Goal: Task Accomplishment & Management: Complete application form

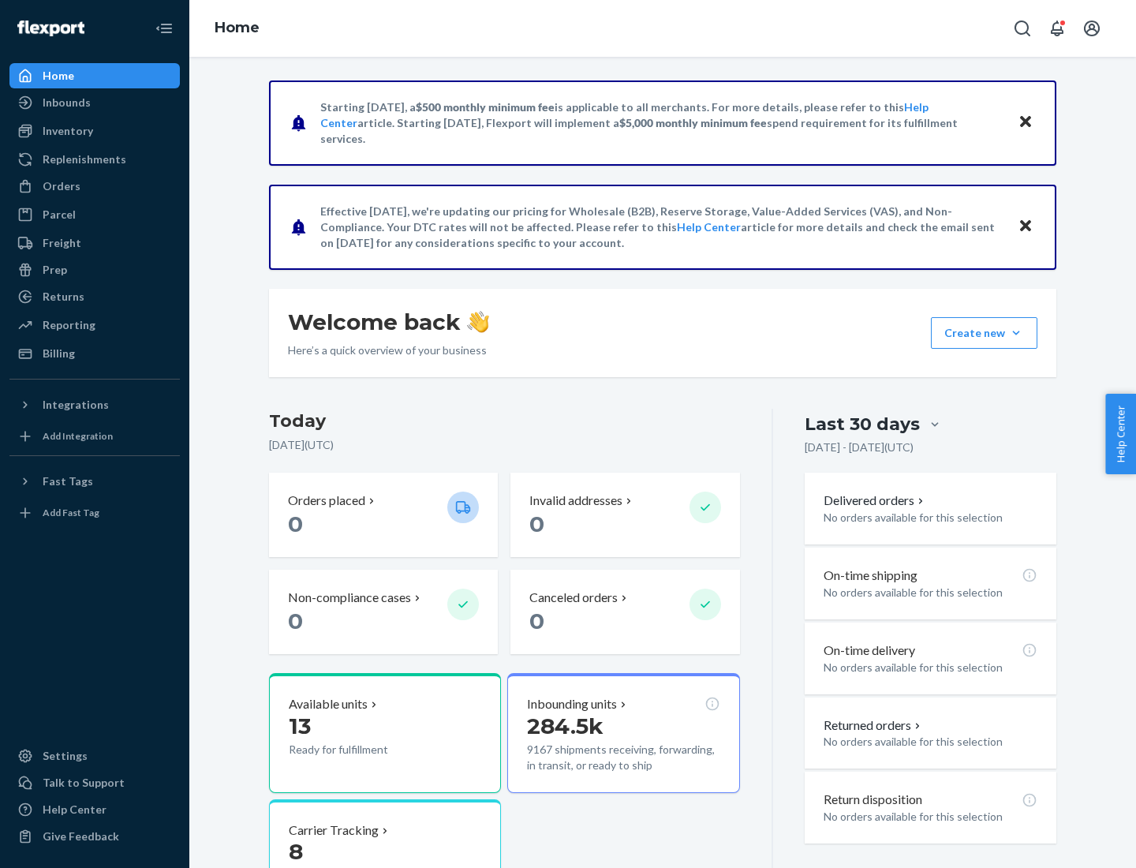
click at [1016, 333] on button "Create new Create new inbound Create new order Create new product" at bounding box center [984, 333] width 107 height 32
click at [95, 103] on div "Inbounds" at bounding box center [94, 103] width 167 height 22
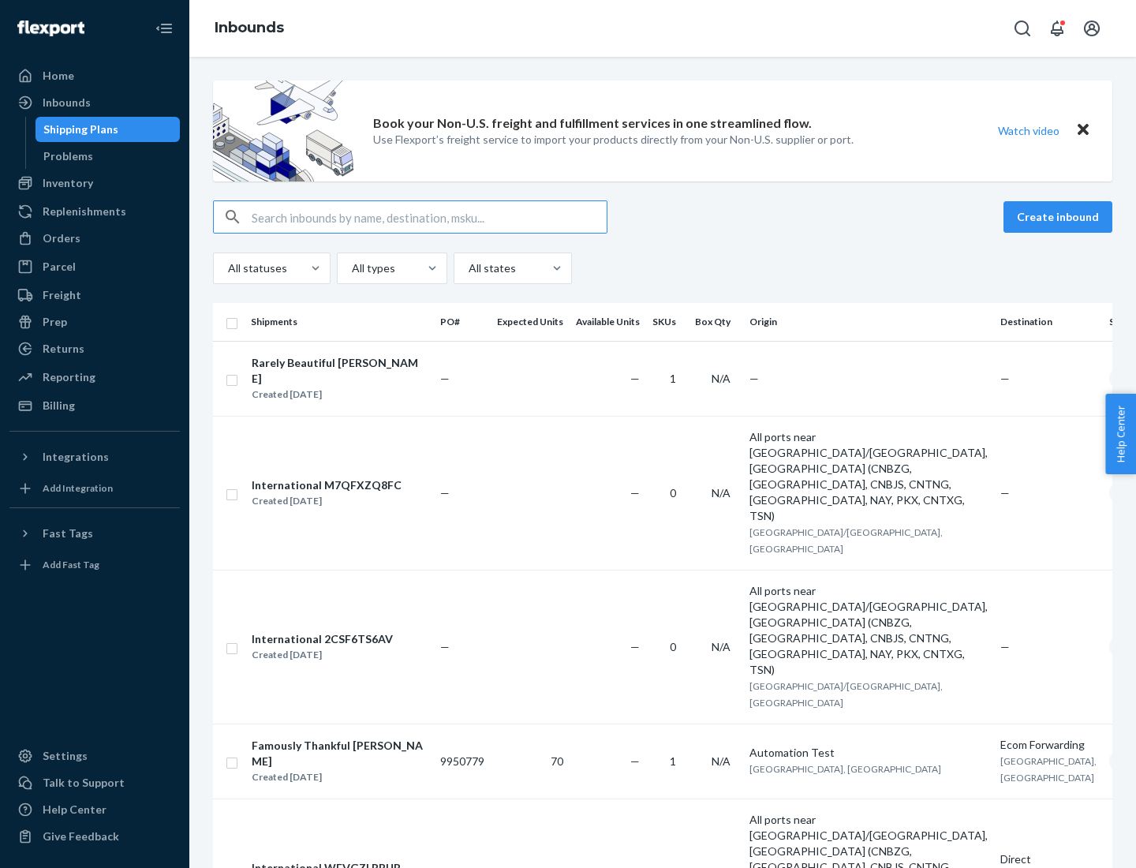
click at [1060, 217] on button "Create inbound" at bounding box center [1058, 217] width 109 height 32
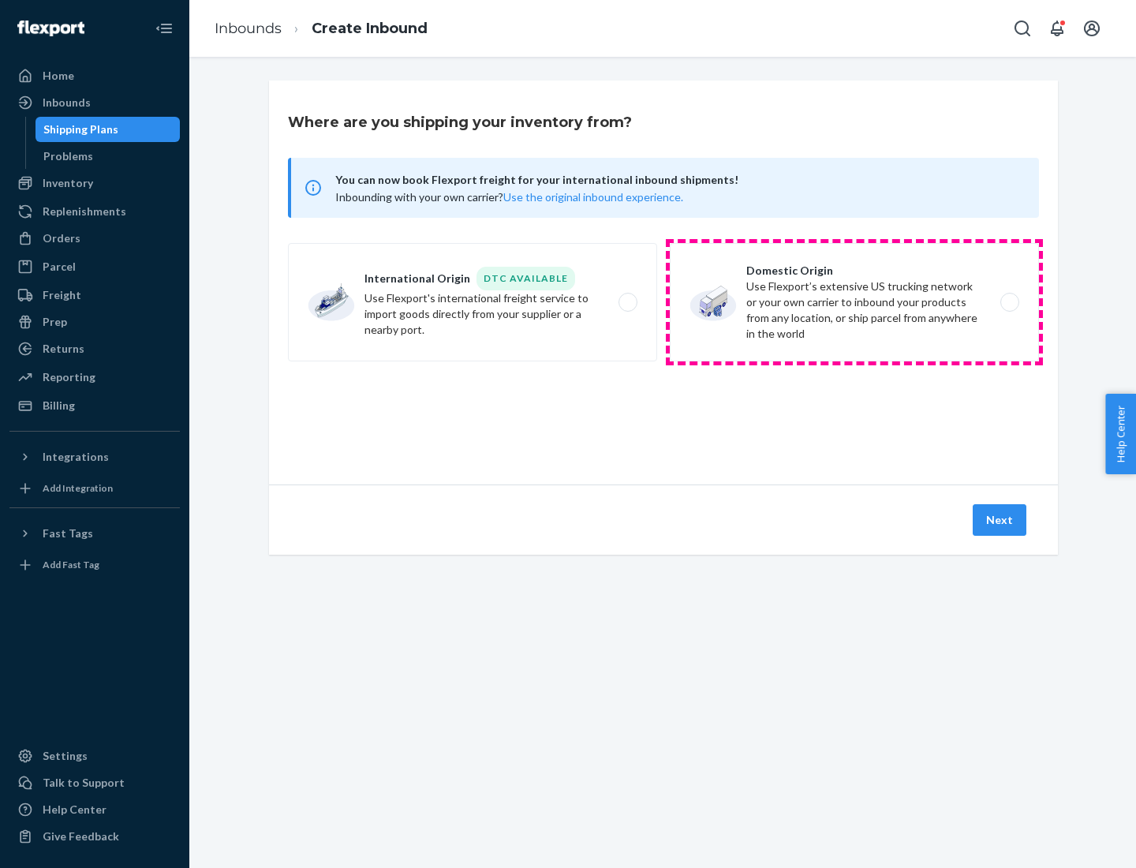
click at [854, 302] on label "Domestic Origin Use Flexport’s extensive US trucking network or your own carrie…" at bounding box center [854, 302] width 369 height 118
click at [1009, 302] on input "Domestic Origin Use Flexport’s extensive US trucking network or your own carrie…" at bounding box center [1014, 302] width 10 height 10
radio input "true"
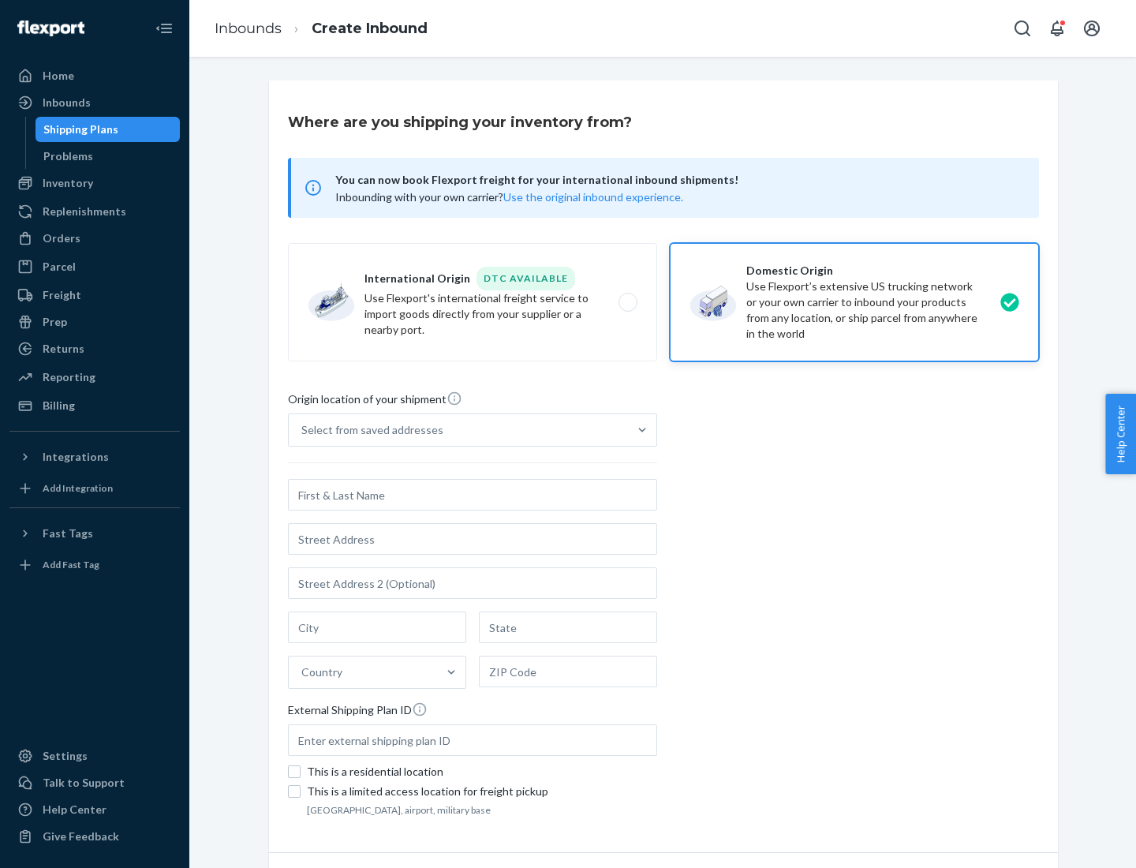
click at [368, 430] on div "Select from saved addresses" at bounding box center [372, 430] width 142 height 16
click at [303, 430] on input "Select from saved addresses" at bounding box center [302, 430] width 2 height 16
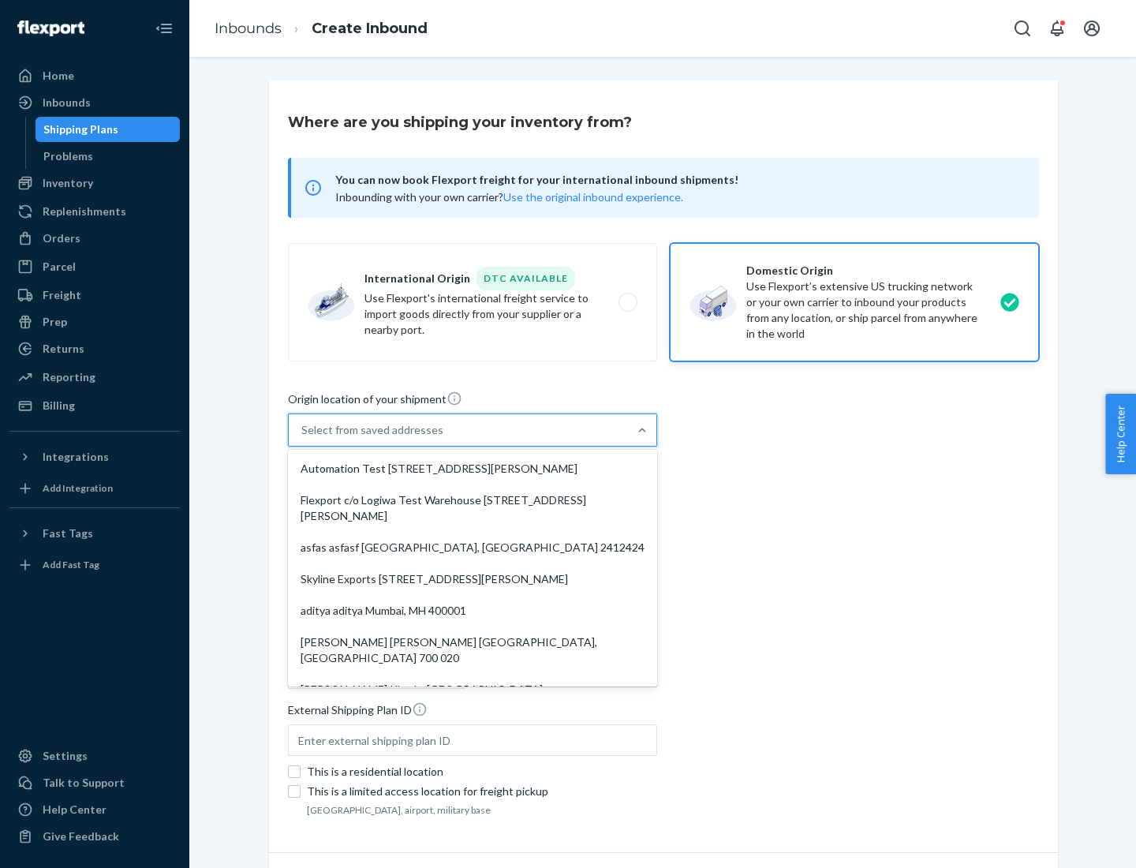
scroll to position [6, 0]
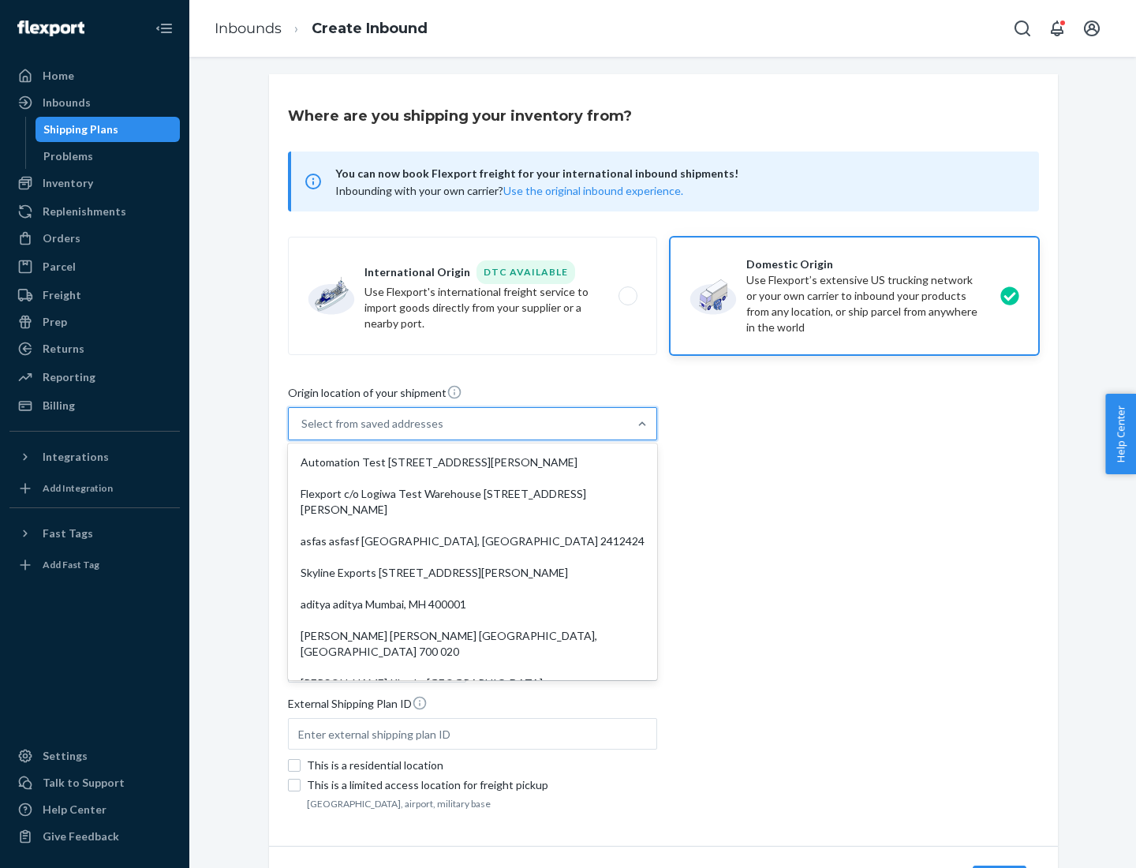
click at [473, 462] on div "Automation Test [STREET_ADDRESS][PERSON_NAME]" at bounding box center [472, 463] width 363 height 32
click at [303, 432] on input "option Automation Test [STREET_ADDRESS][PERSON_NAME]. 9 results available. Use …" at bounding box center [302, 424] width 2 height 16
type input "Automation Test"
type input "9th Floor"
type input "[GEOGRAPHIC_DATA]"
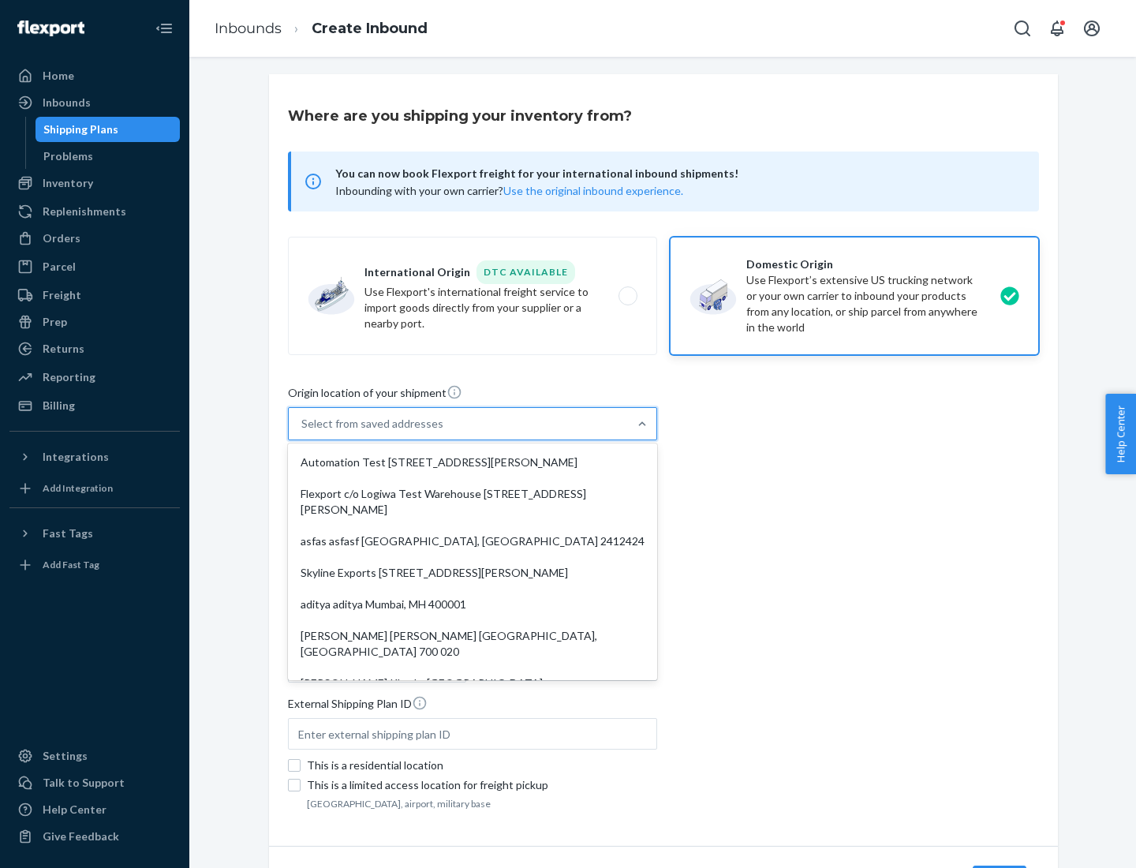
type input "CA"
type input "94104"
type input "[STREET_ADDRESS][PERSON_NAME]"
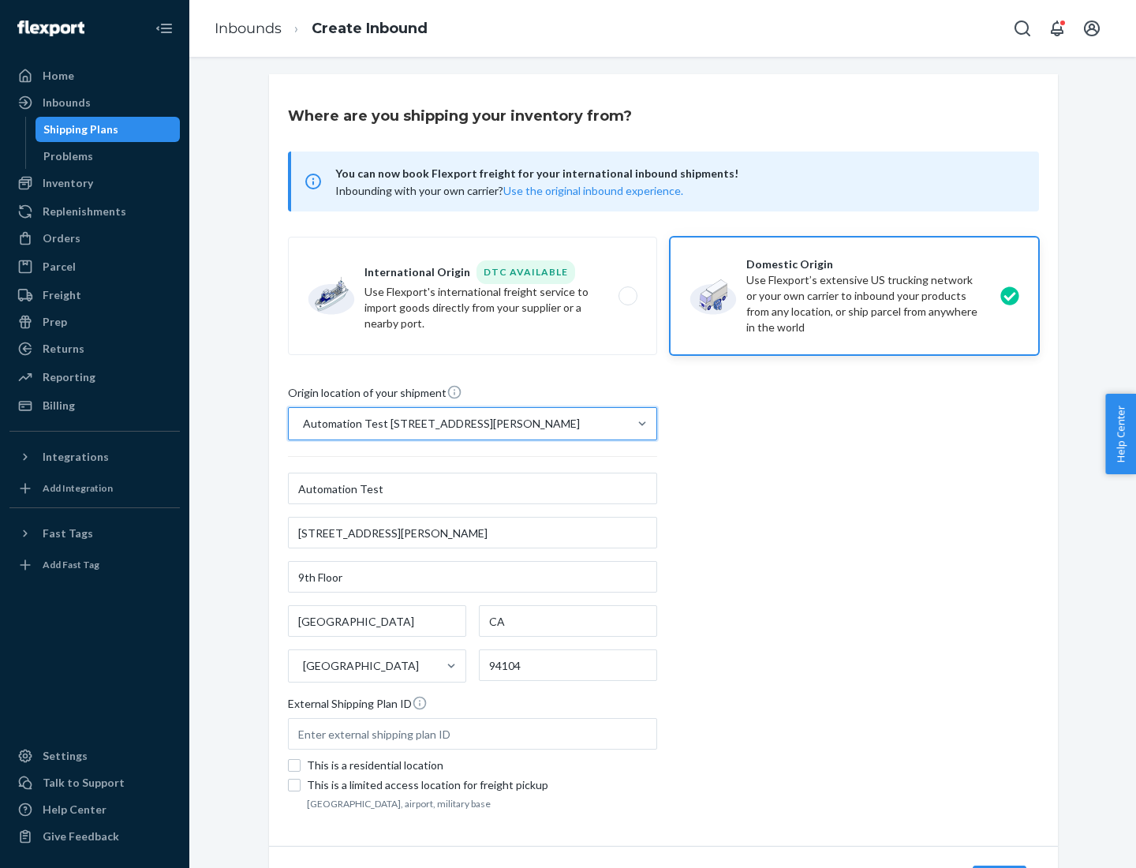
scroll to position [92, 0]
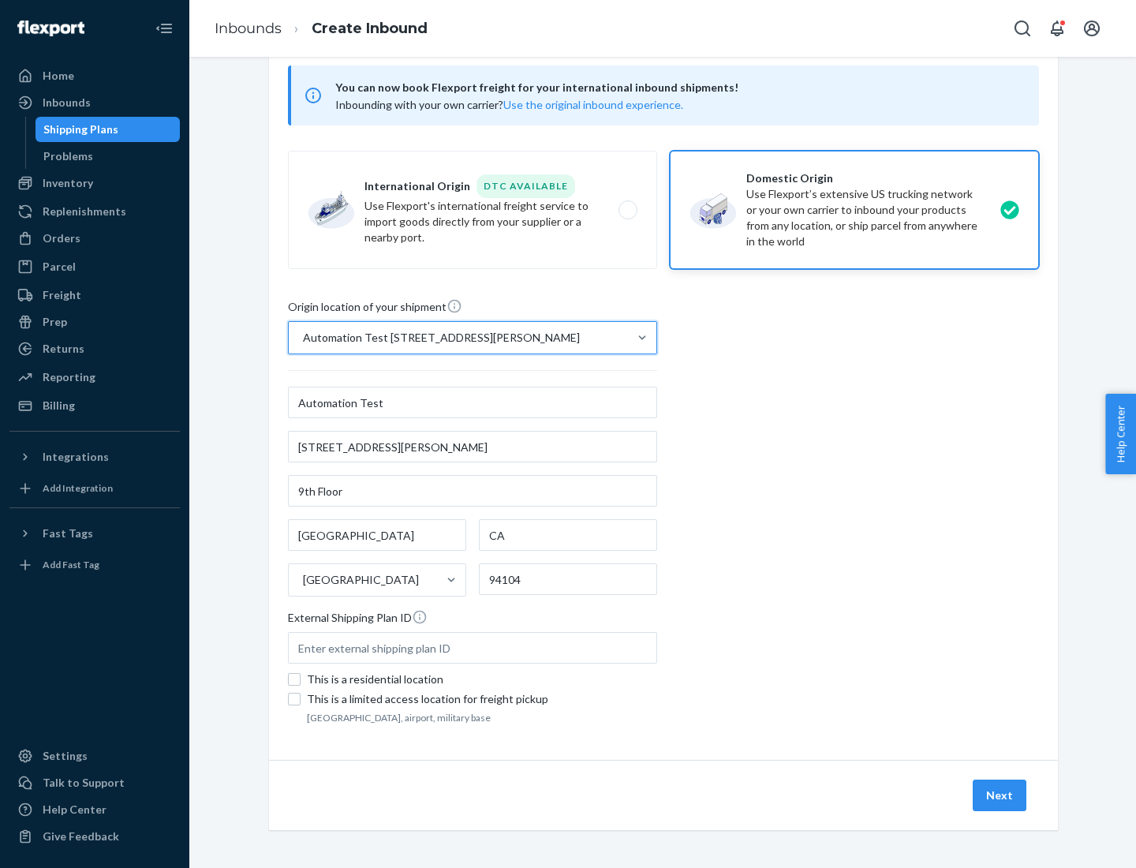
click at [1000, 795] on button "Next" at bounding box center [1000, 795] width 54 height 32
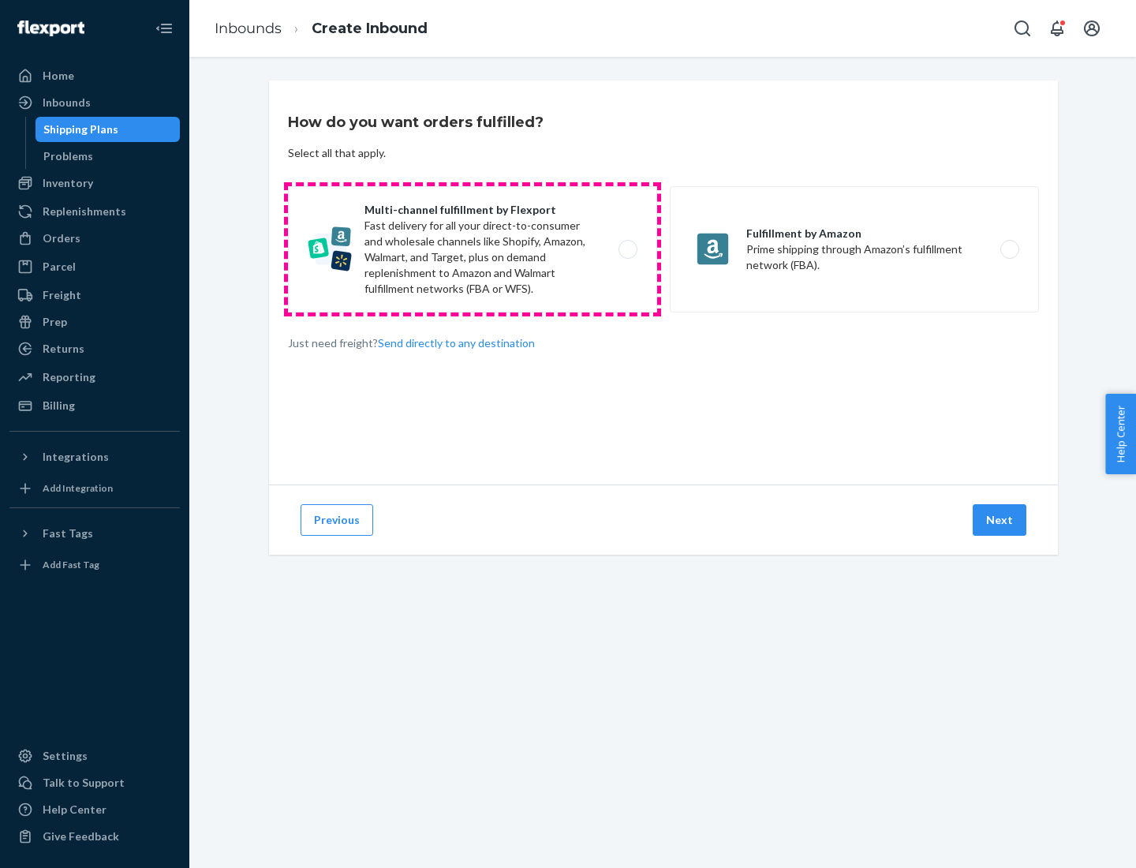
click at [473, 249] on label "Multi-channel fulfillment by Flexport Fast delivery for all your direct-to-cons…" at bounding box center [472, 249] width 369 height 126
click at [627, 249] on input "Multi-channel fulfillment by Flexport Fast delivery for all your direct-to-cons…" at bounding box center [632, 250] width 10 height 10
radio input "true"
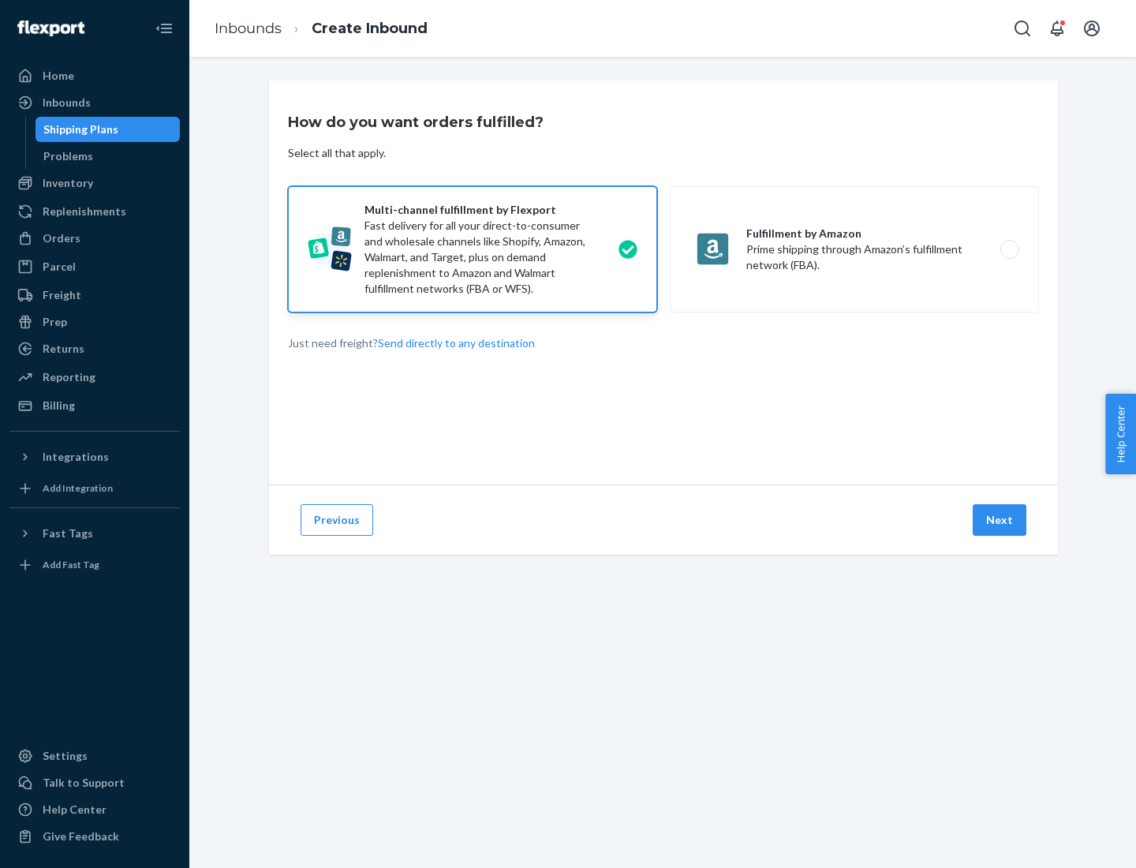
click at [1000, 520] on button "Next" at bounding box center [1000, 520] width 54 height 32
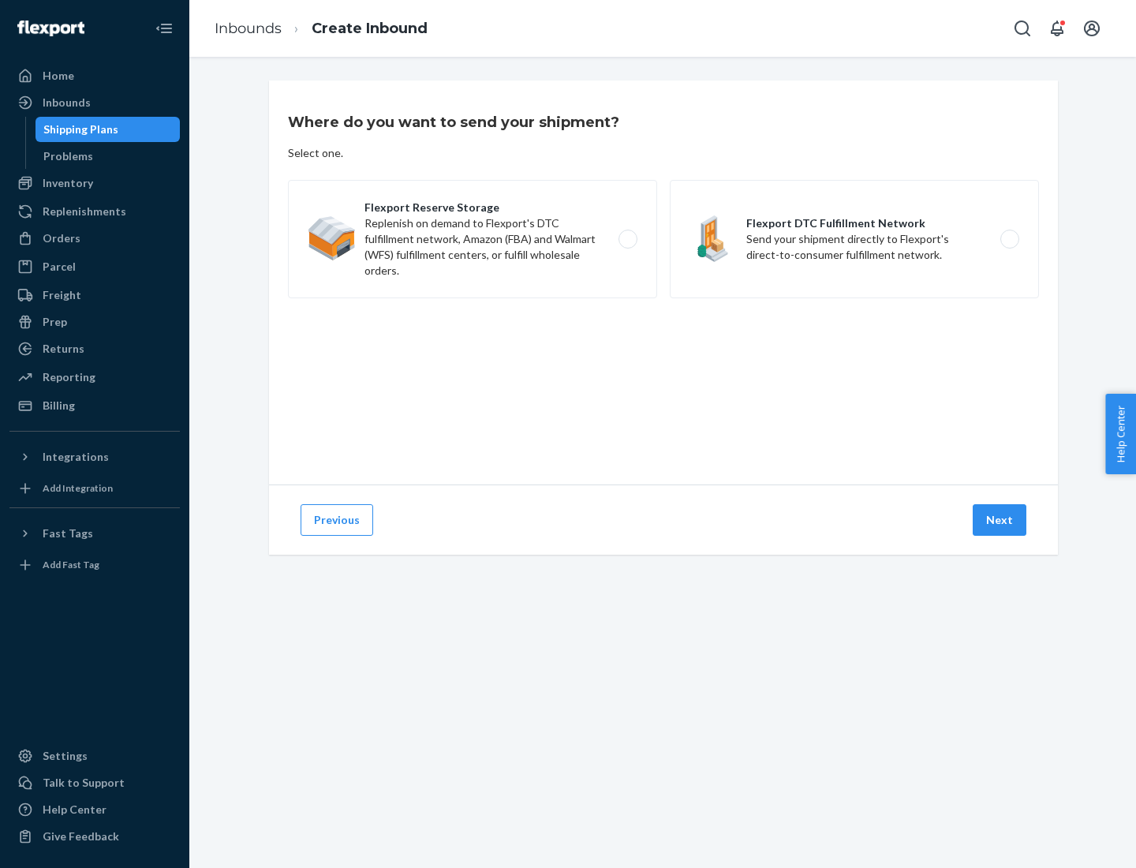
click at [854, 239] on label "Flexport DTC Fulfillment Network Send your shipment directly to Flexport's dire…" at bounding box center [854, 239] width 369 height 118
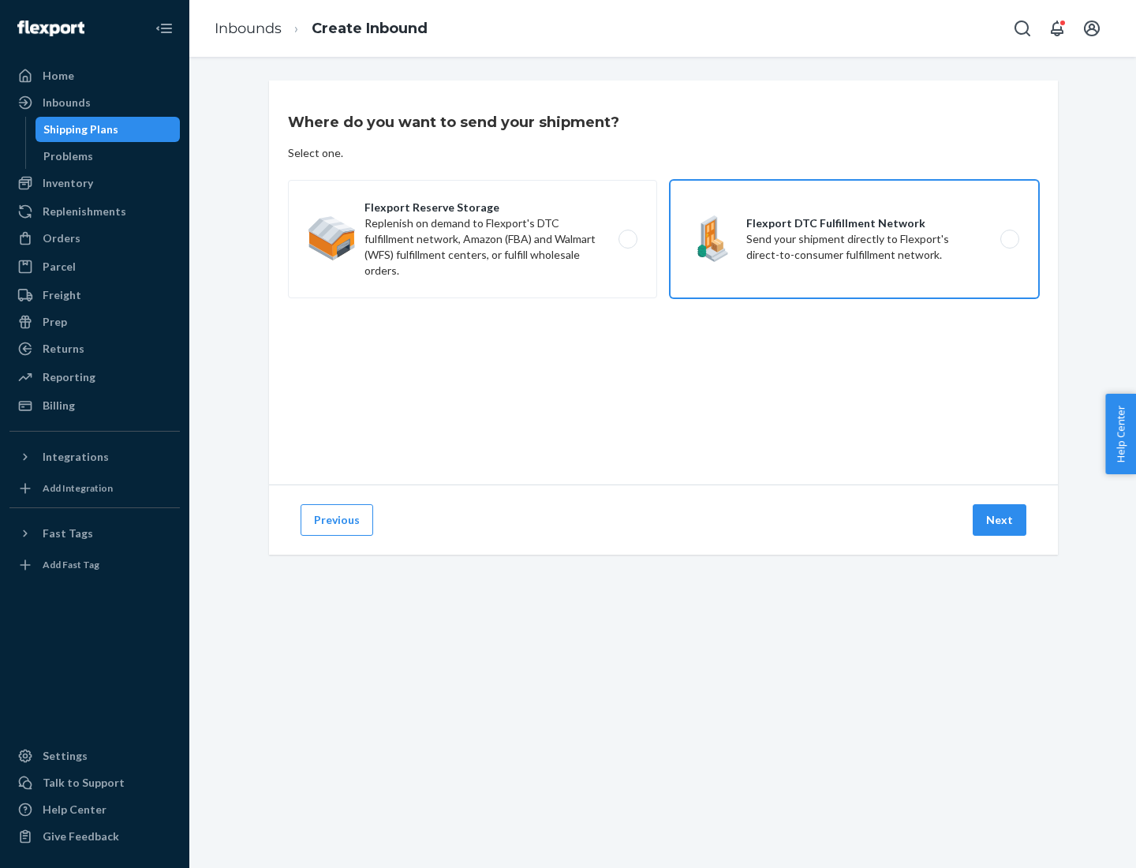
click at [1009, 239] on input "Flexport DTC Fulfillment Network Send your shipment directly to Flexport's dire…" at bounding box center [1014, 239] width 10 height 10
radio input "true"
click at [1000, 520] on button "Next" at bounding box center [1000, 520] width 54 height 32
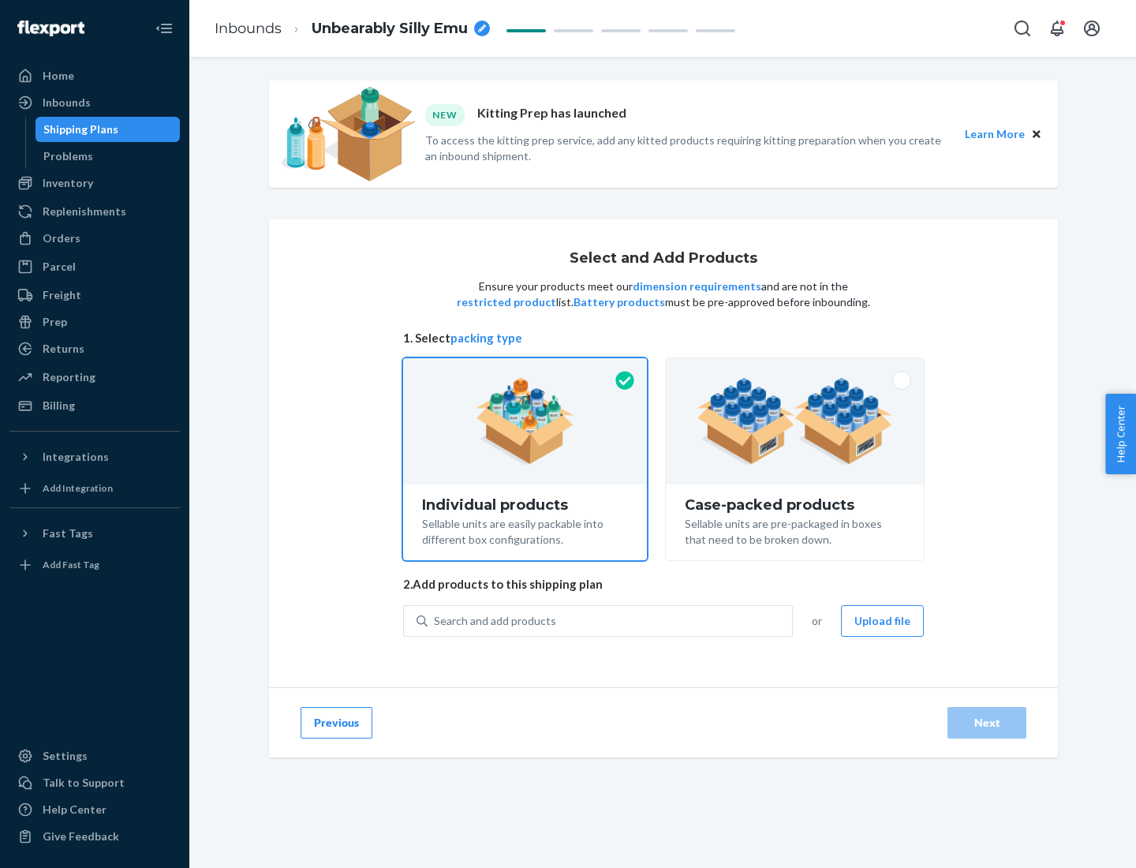
click at [795, 421] on img at bounding box center [795, 421] width 196 height 87
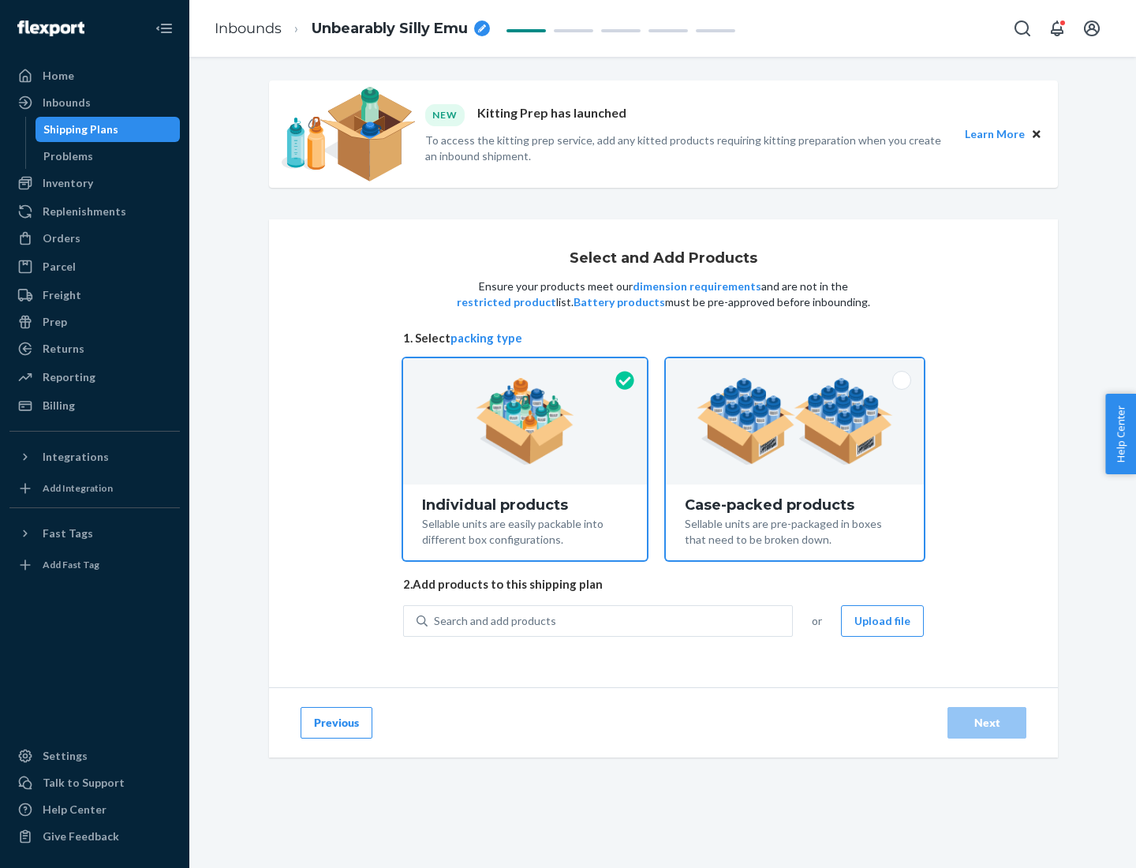
click at [795, 368] on input "Case-packed products Sellable units are pre-packaged in boxes that need to be b…" at bounding box center [795, 363] width 10 height 10
radio input "true"
radio input "false"
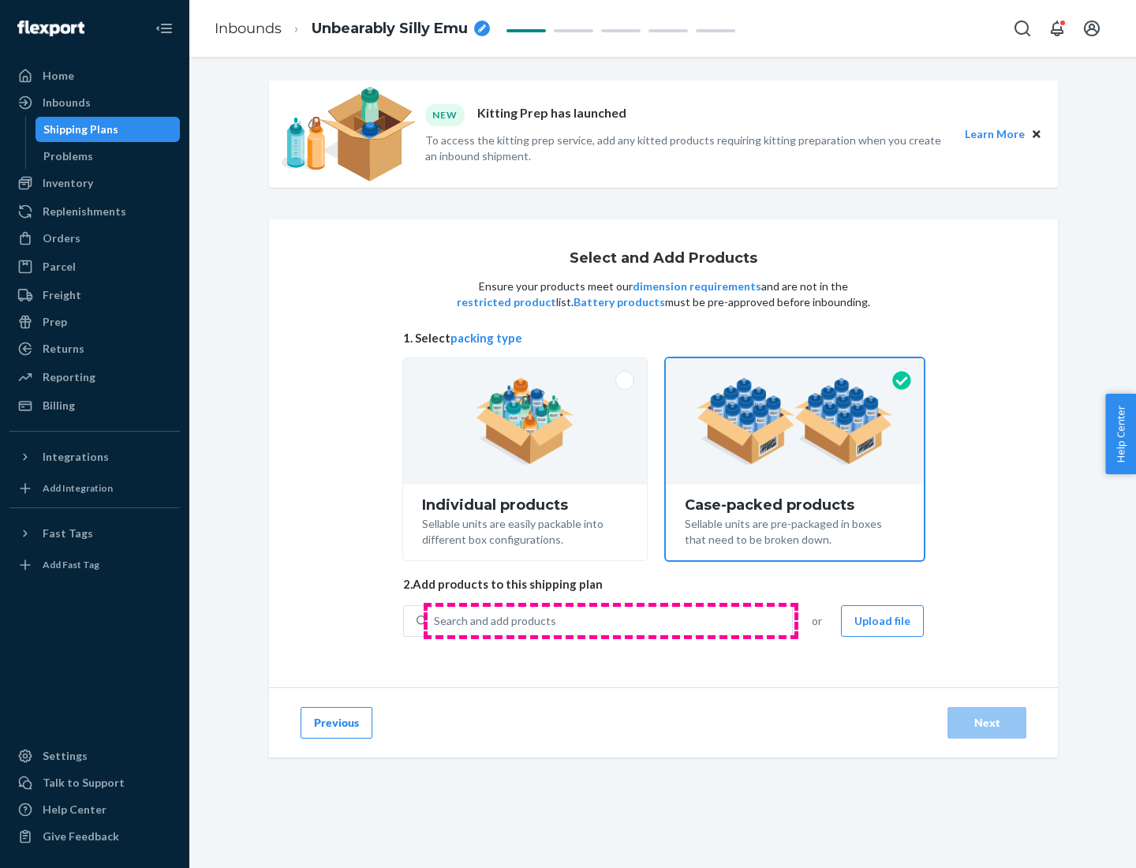
click at [611, 620] on div "Search and add products" at bounding box center [610, 621] width 364 height 28
click at [436, 620] on input "Search and add products" at bounding box center [435, 621] width 2 height 16
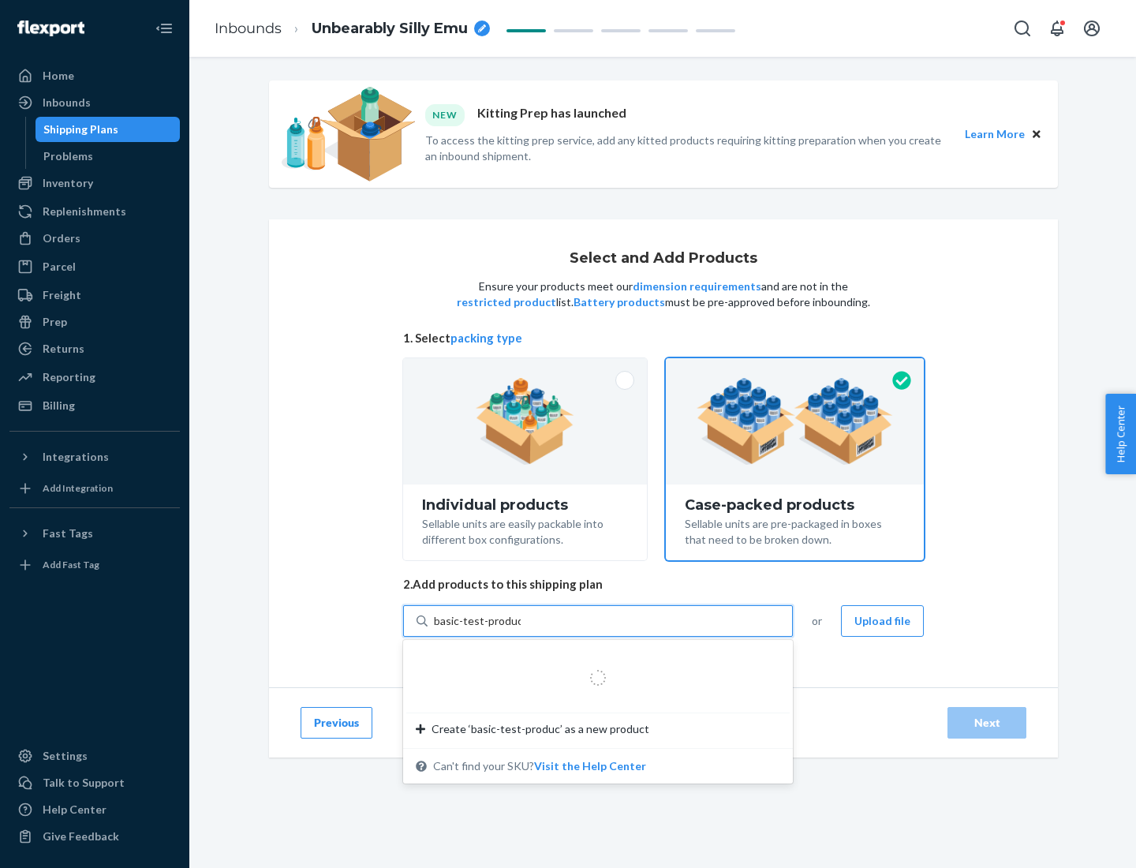
type input "basic-test-product-1"
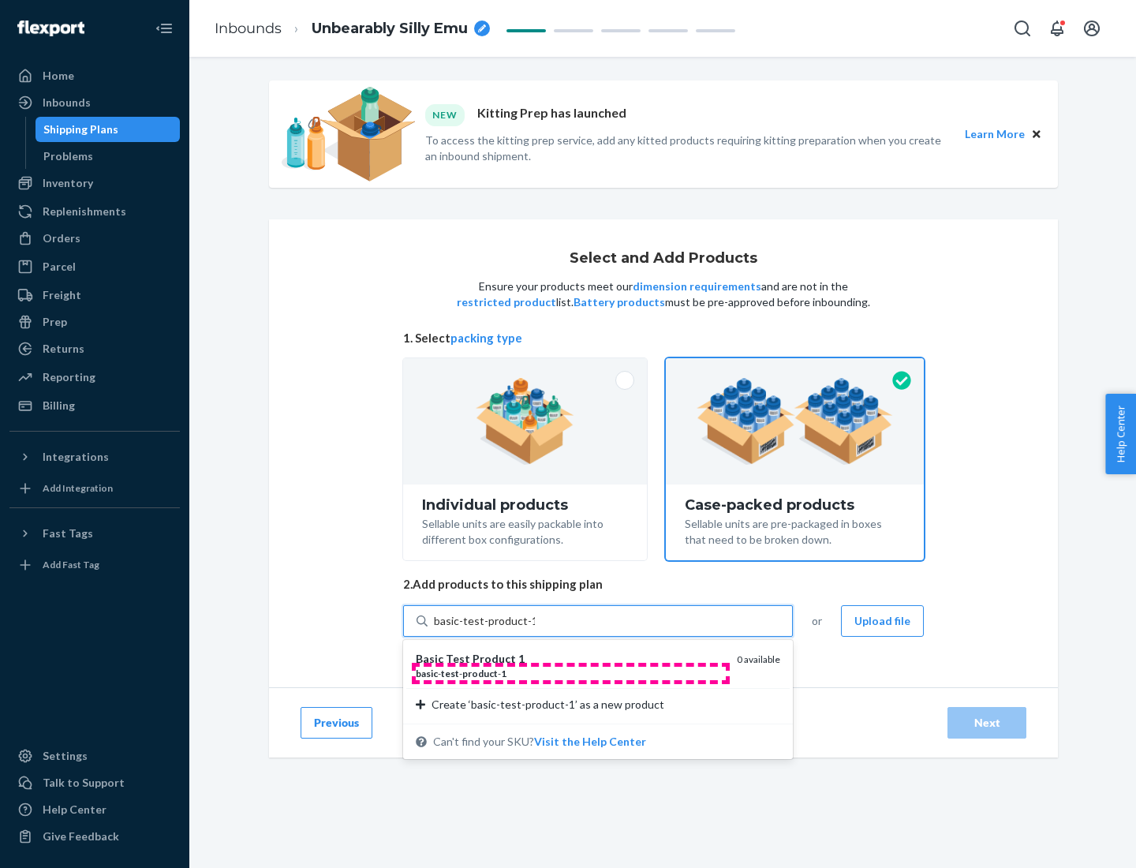
click at [570, 673] on div "basic - test - product - 1" at bounding box center [570, 673] width 308 height 13
click at [535, 629] on input "basic-test-product-1" at bounding box center [484, 621] width 101 height 16
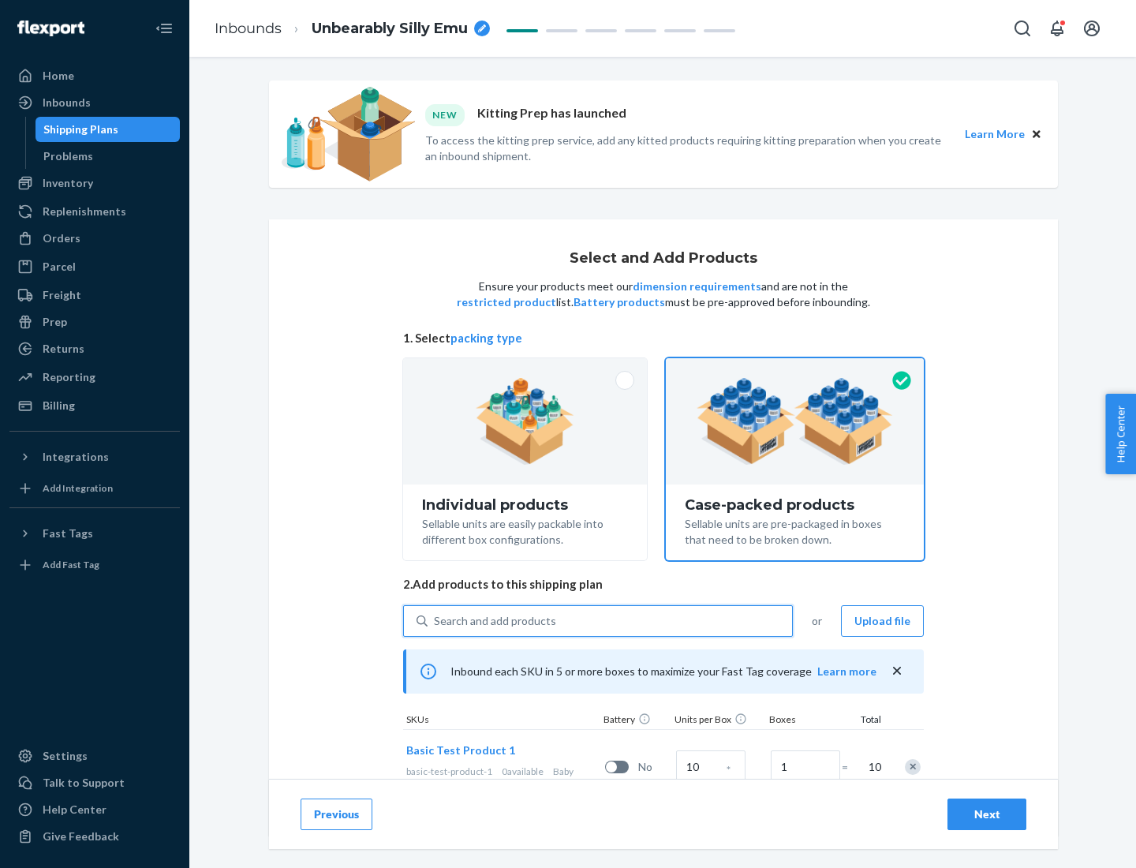
scroll to position [57, 0]
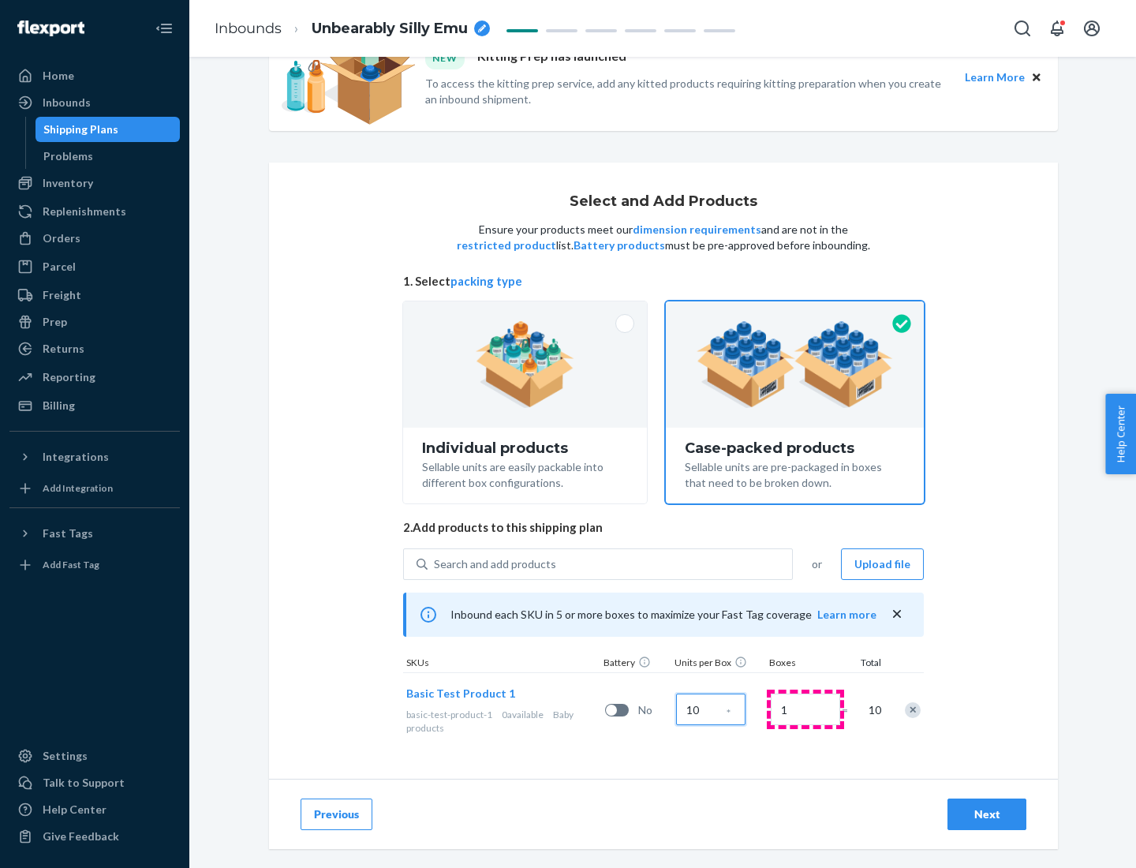
type input "10"
type input "7"
click at [987, 814] on div "Next" at bounding box center [987, 814] width 52 height 16
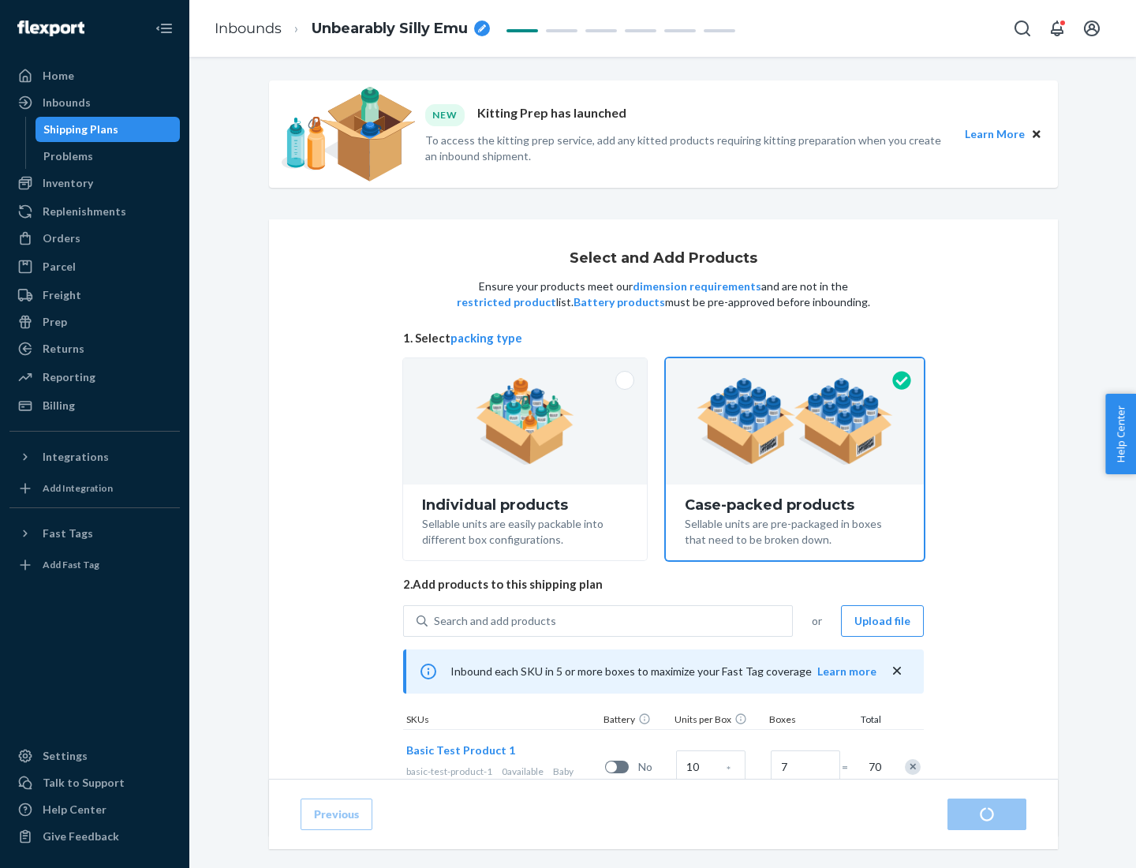
radio input "true"
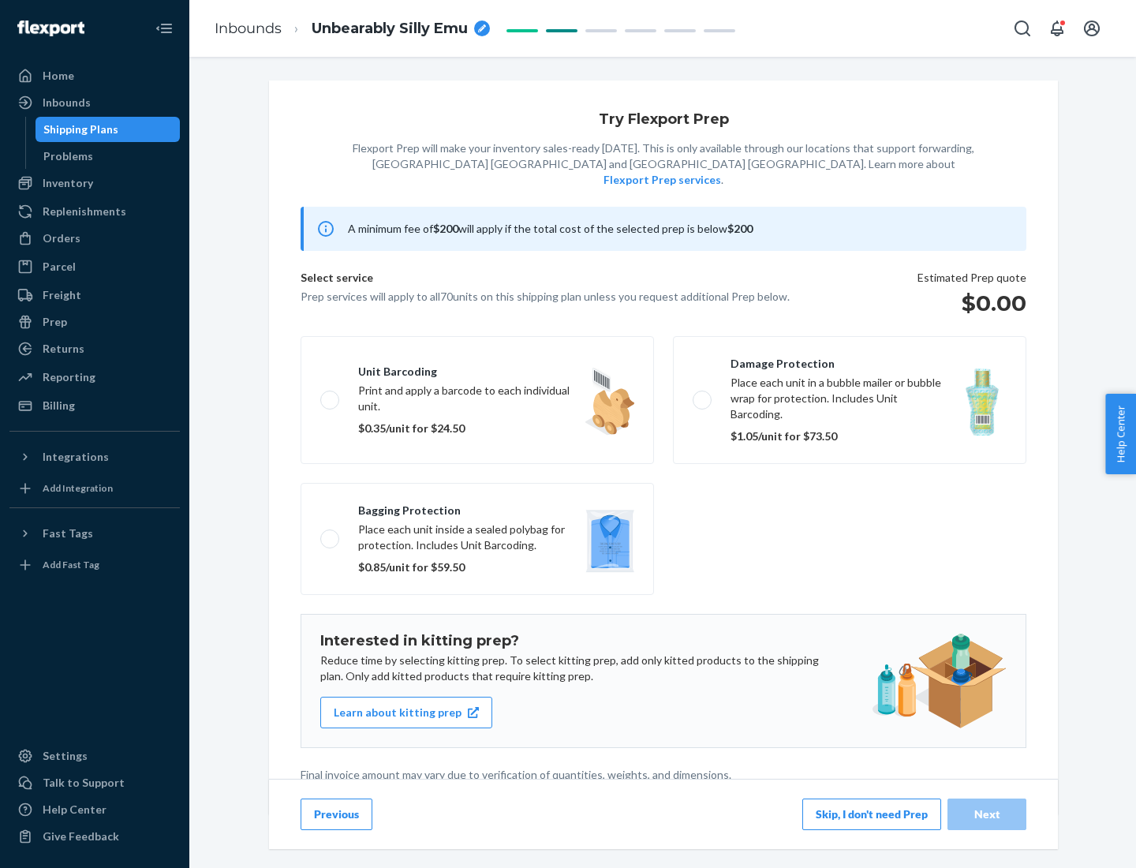
scroll to position [4, 0]
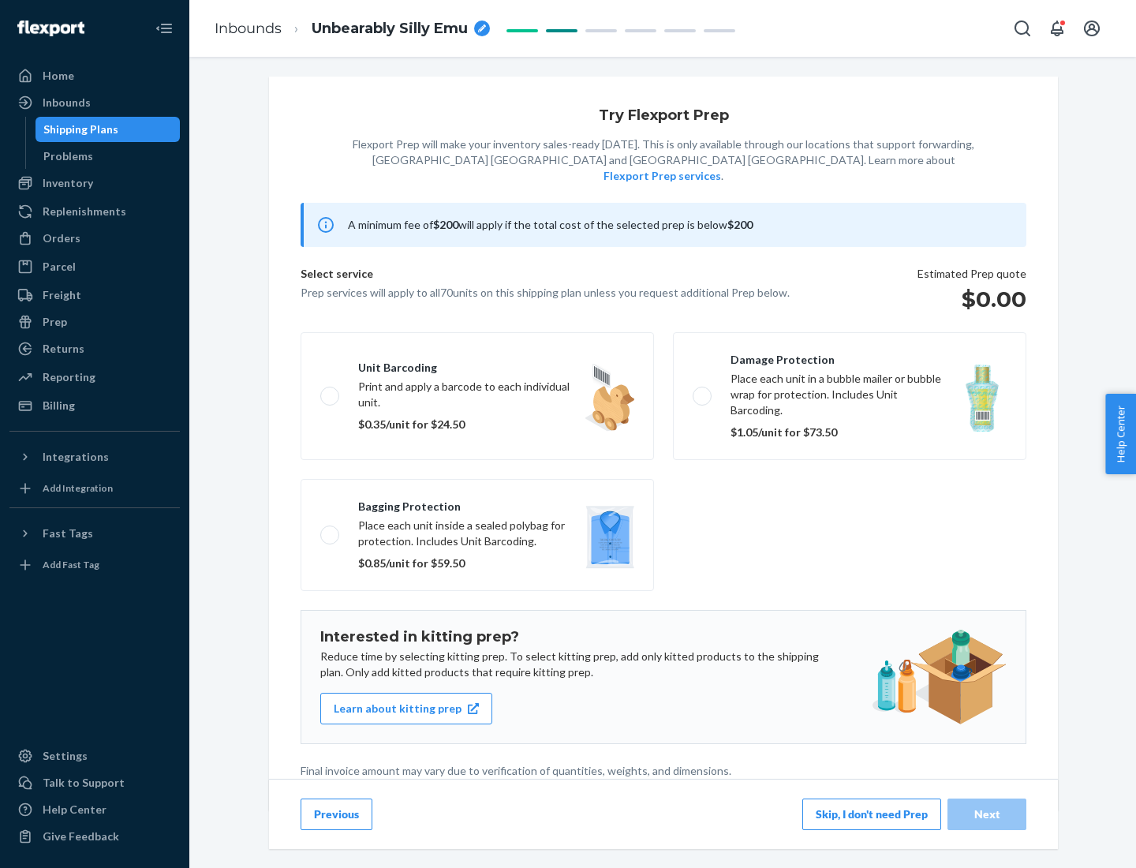
click at [477, 503] on label "Bagging protection Place each unit inside a sealed polybag for protection. Incl…" at bounding box center [477, 535] width 353 height 112
click at [331, 529] on input "Bagging protection Place each unit inside a sealed polybag for protection. Incl…" at bounding box center [325, 534] width 10 height 10
checkbox input "true"
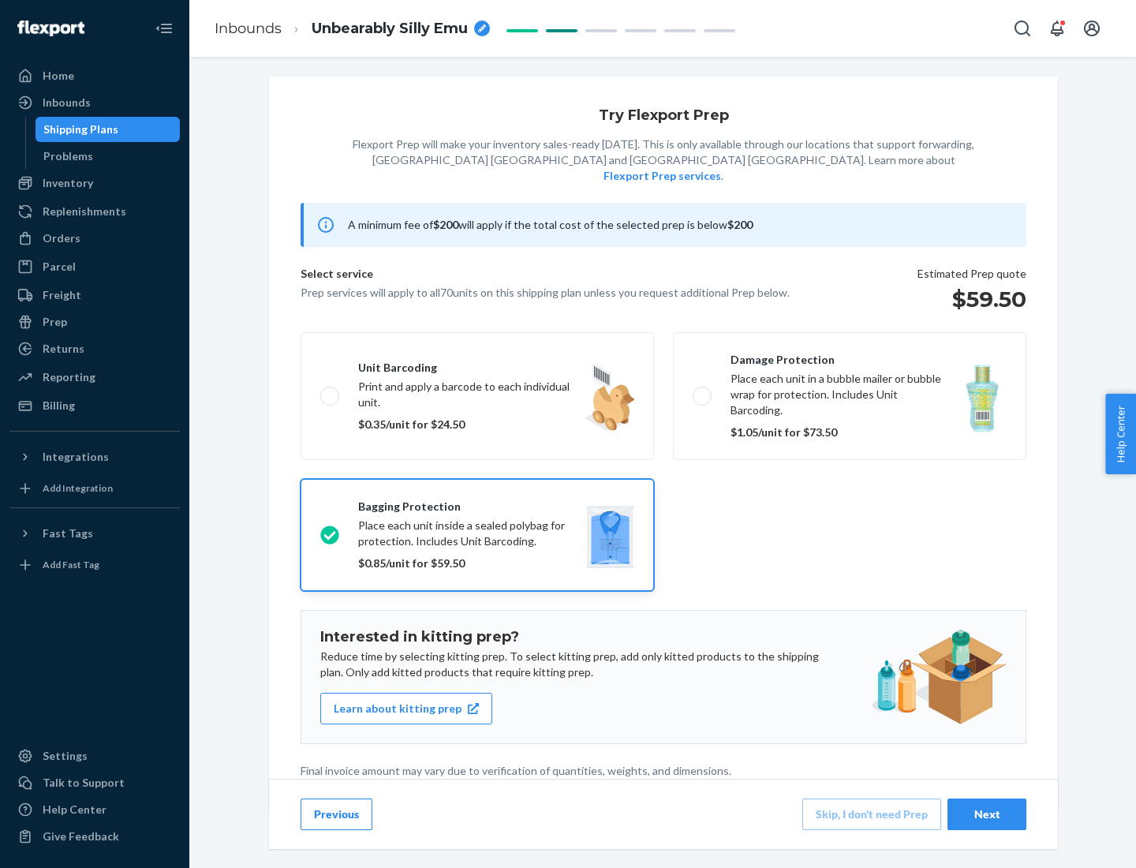
click at [987, 813] on div "Next" at bounding box center [987, 814] width 52 height 16
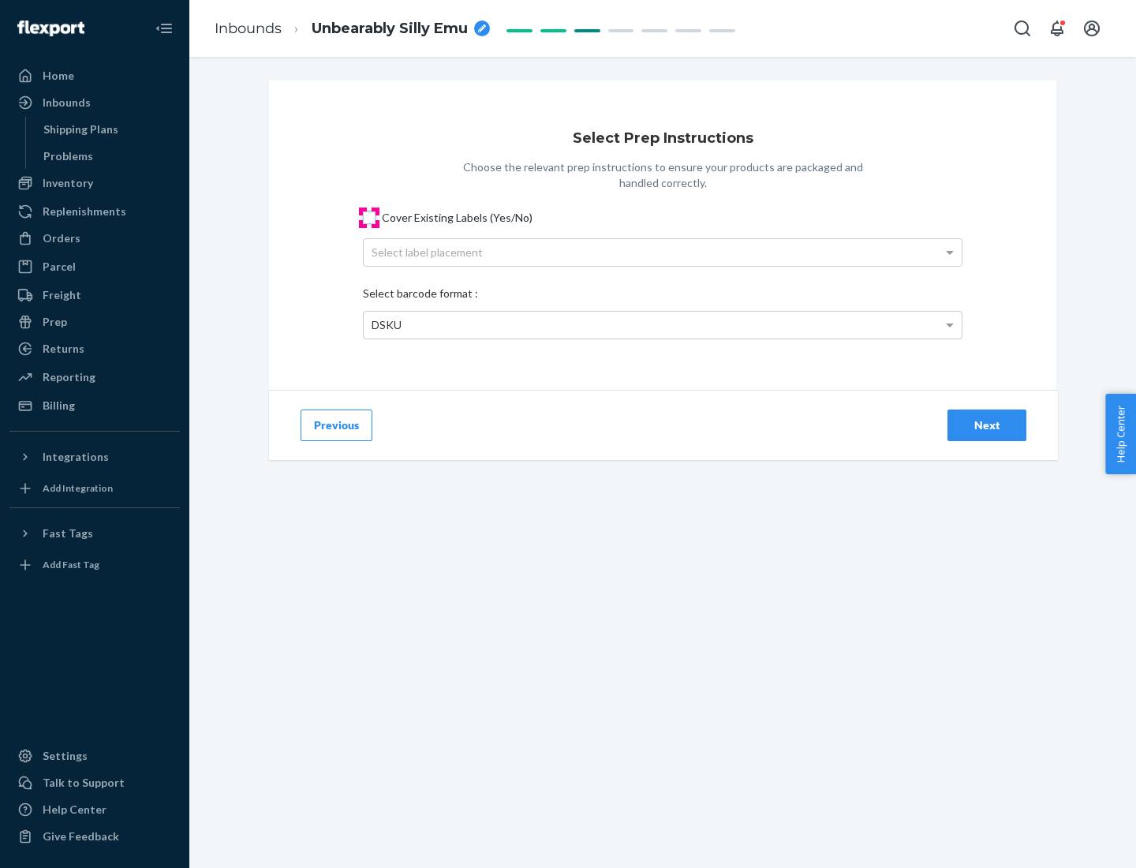
click at [369, 217] on input "Cover Existing Labels (Yes/No)" at bounding box center [369, 217] width 13 height 13
checkbox input "true"
click at [663, 252] on div "Select label placement" at bounding box center [663, 252] width 598 height 27
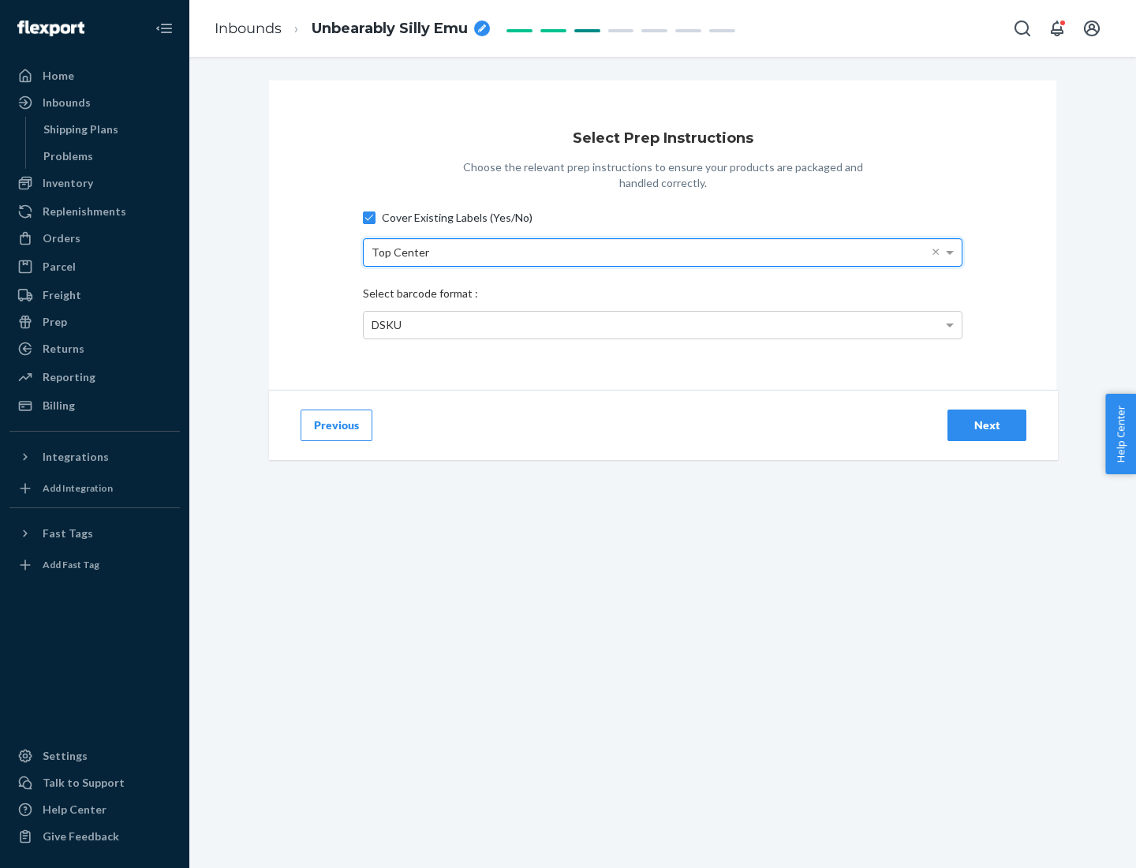
click at [663, 324] on div "DSKU" at bounding box center [663, 325] width 598 height 27
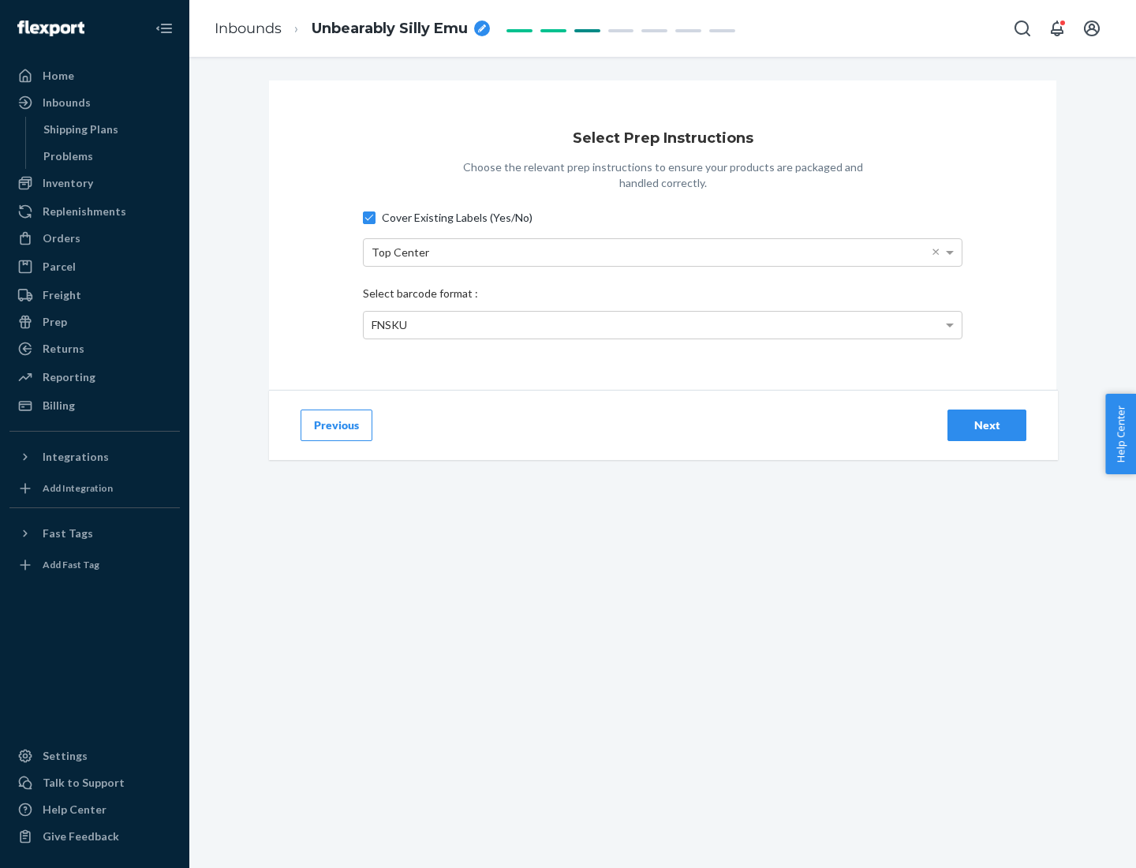
click at [987, 424] on div "Next" at bounding box center [987, 425] width 52 height 16
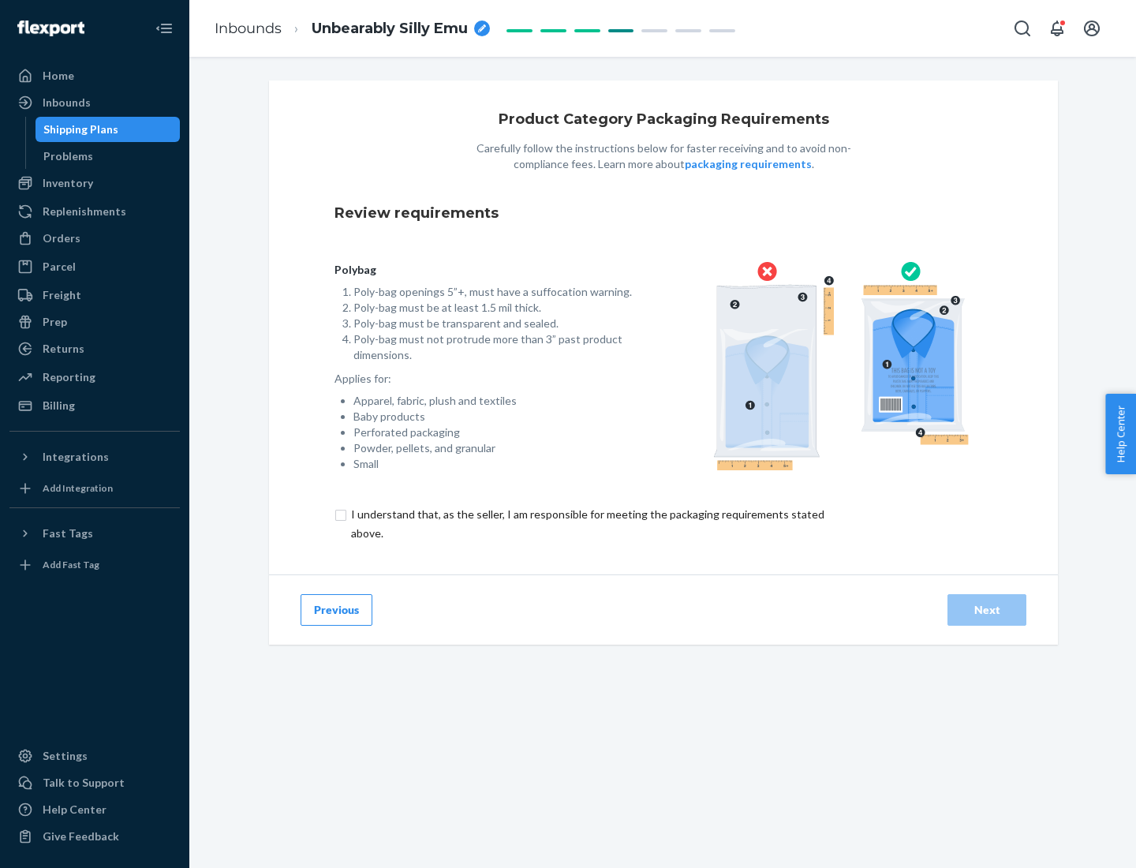
click at [586, 523] on input "checkbox" at bounding box center [597, 524] width 525 height 38
checkbox input "true"
click at [987, 609] on div "Next" at bounding box center [987, 610] width 52 height 16
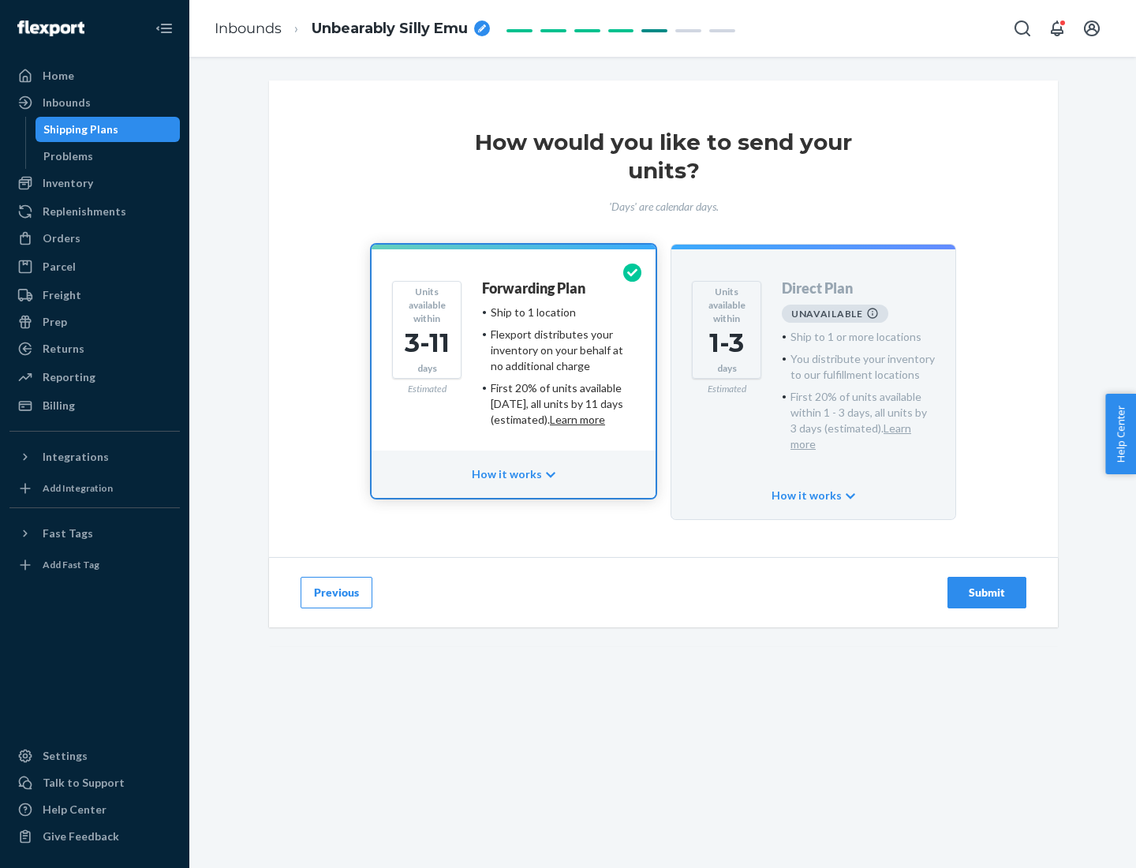
click at [535, 288] on h4 "Forwarding Plan" at bounding box center [533, 289] width 103 height 16
click at [987, 585] on div "Submit" at bounding box center [987, 593] width 52 height 16
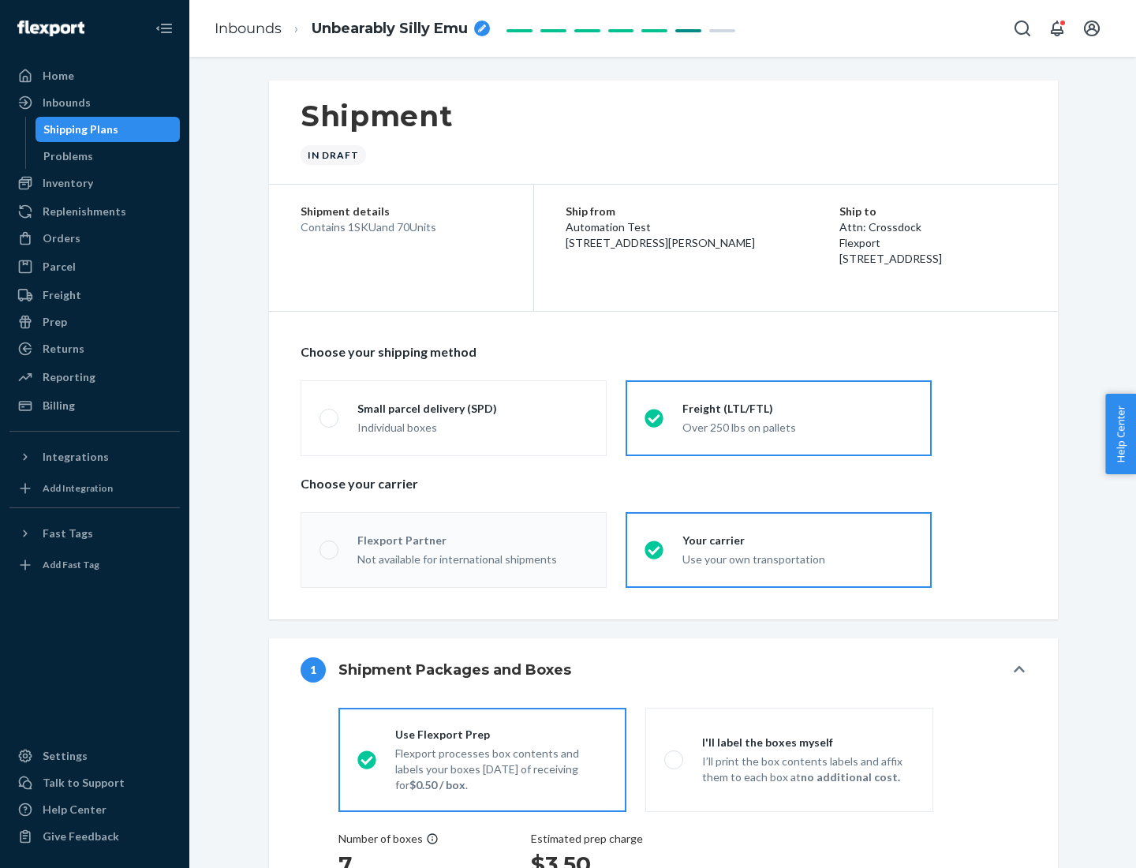
radio input "true"
radio input "false"
radio input "true"
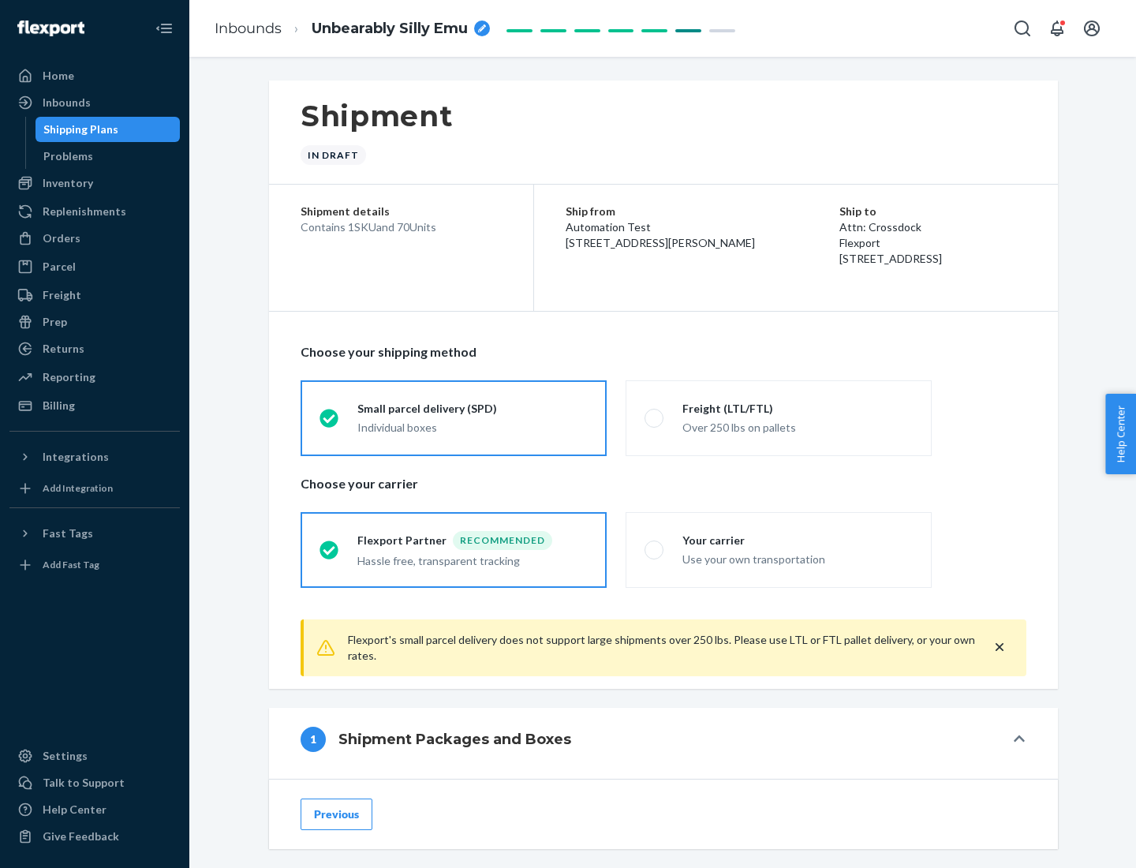
click at [473, 425] on div "Individual boxes" at bounding box center [472, 428] width 230 height 16
click at [330, 423] on input "Small parcel delivery (SPD) Individual boxes" at bounding box center [325, 418] width 10 height 10
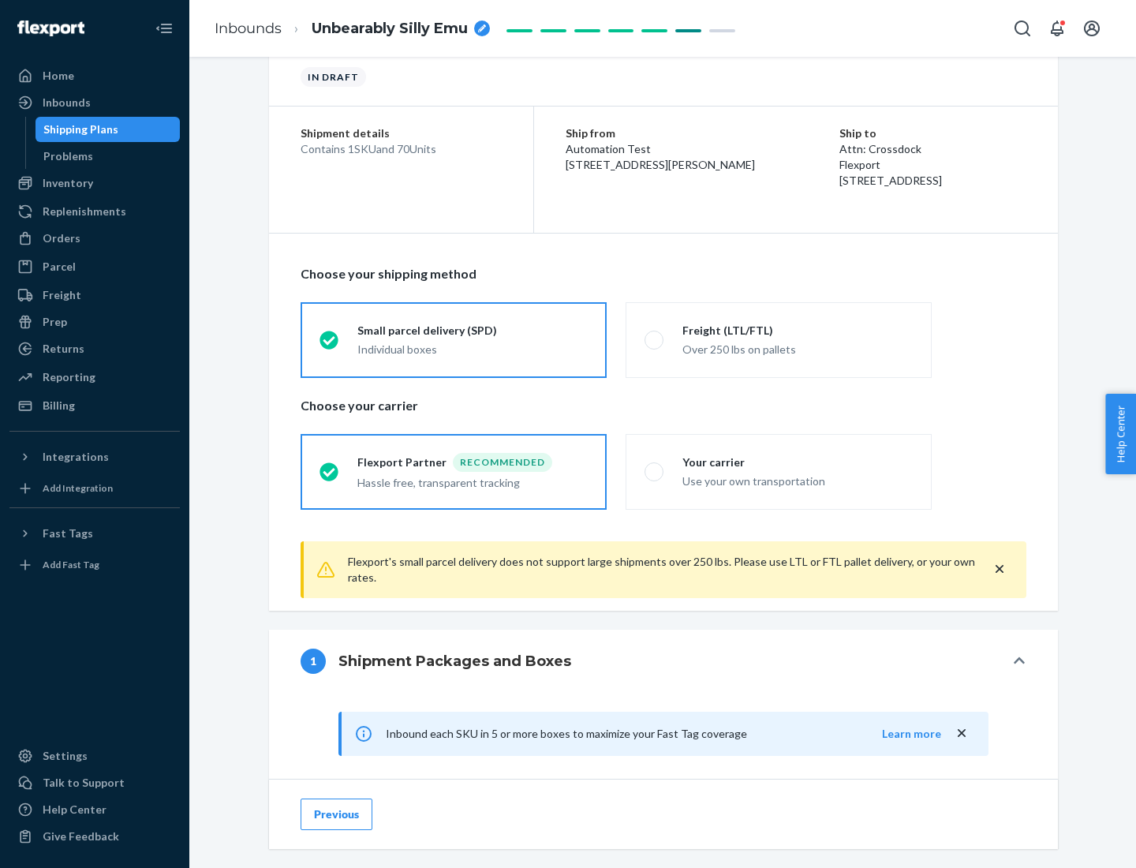
click at [798, 462] on div "Your carrier" at bounding box center [797, 462] width 230 height 16
click at [655, 466] on input "Your carrier Use your own transportation" at bounding box center [650, 471] width 10 height 10
radio input "true"
radio input "false"
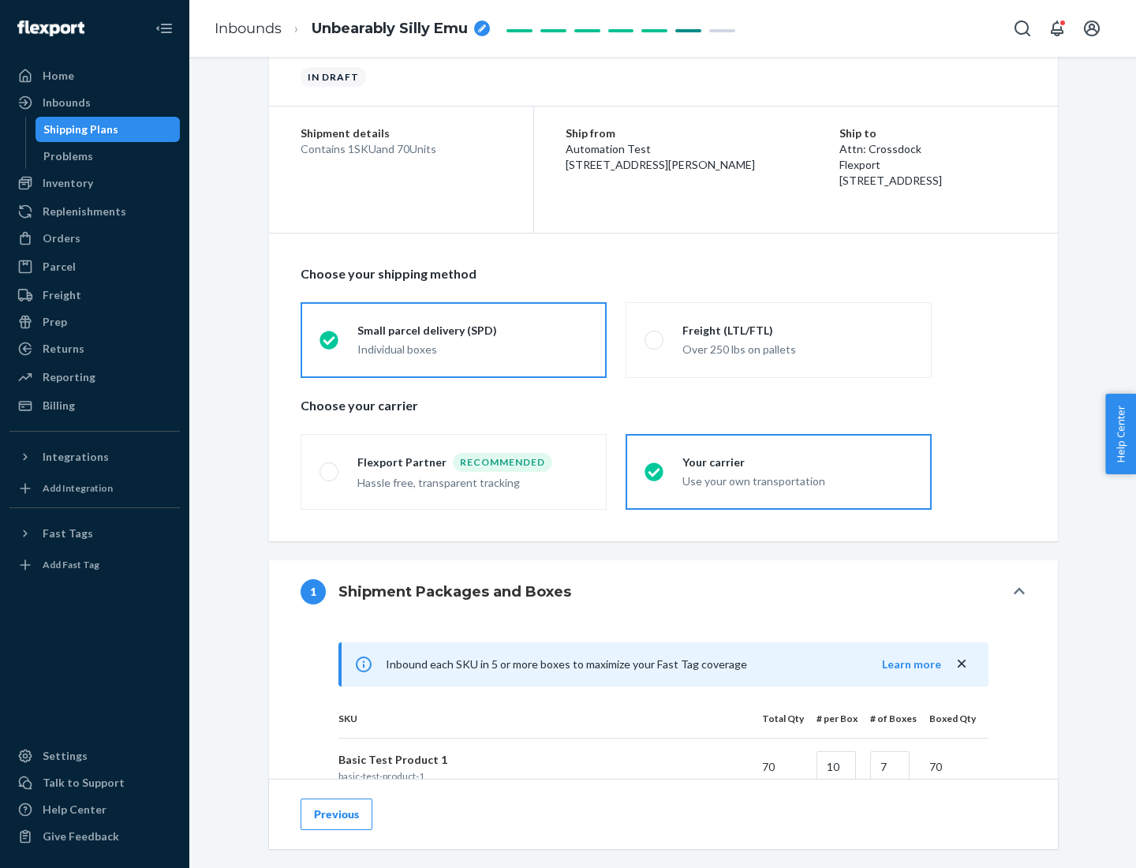
scroll to position [383, 0]
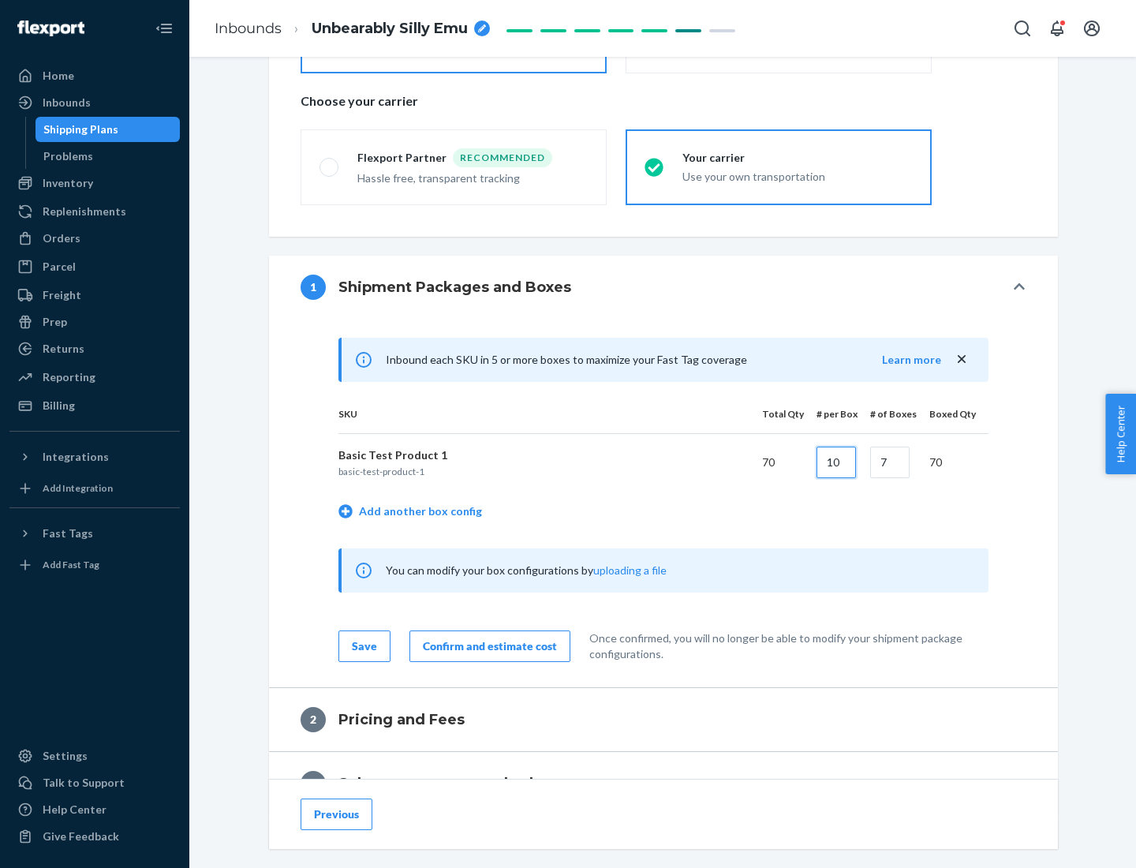
type input "10"
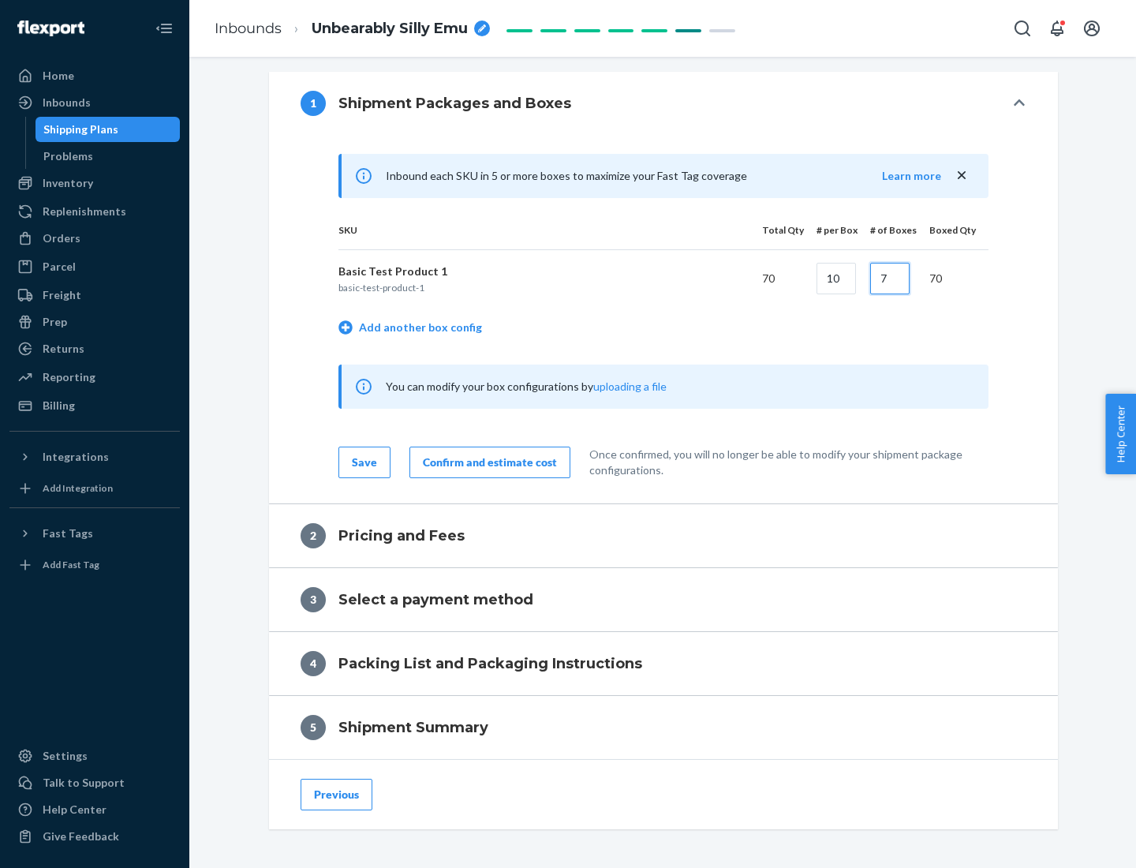
type input "7"
click at [487, 462] on div "Confirm and estimate cost" at bounding box center [490, 462] width 134 height 16
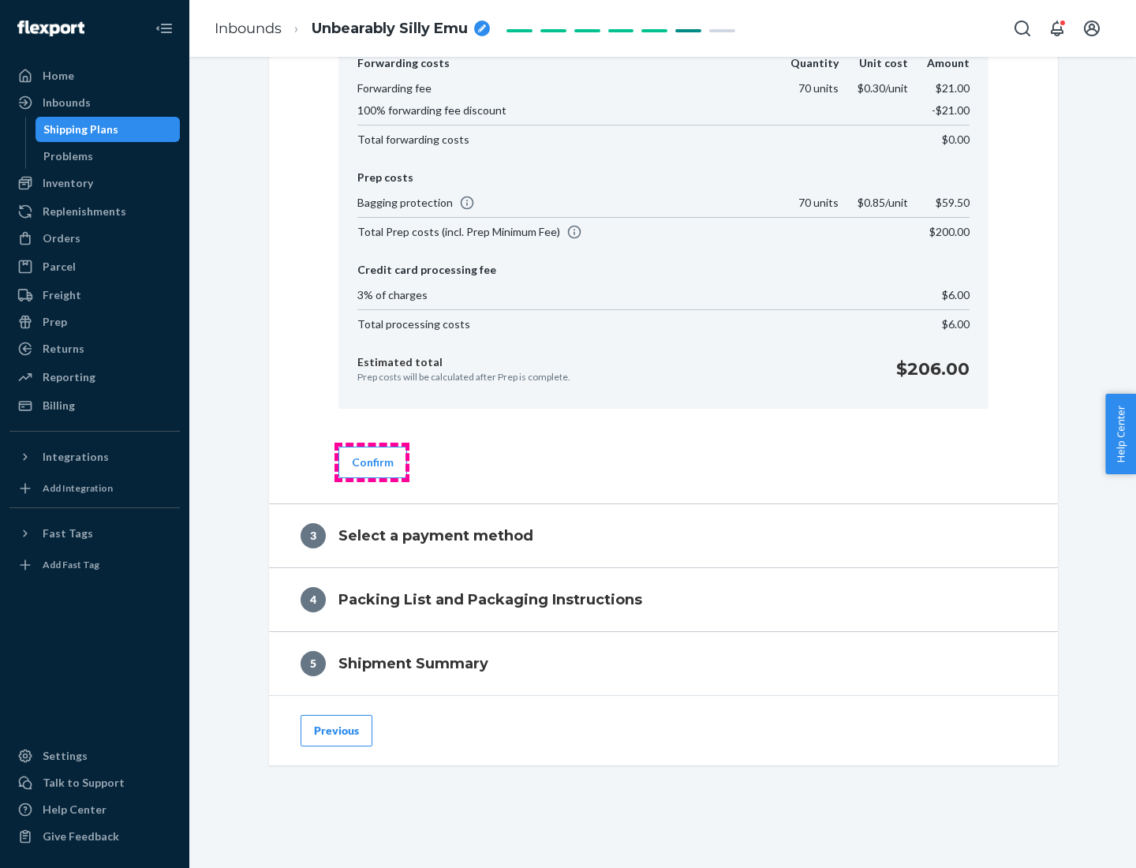
click at [372, 462] on button "Confirm" at bounding box center [372, 463] width 69 height 32
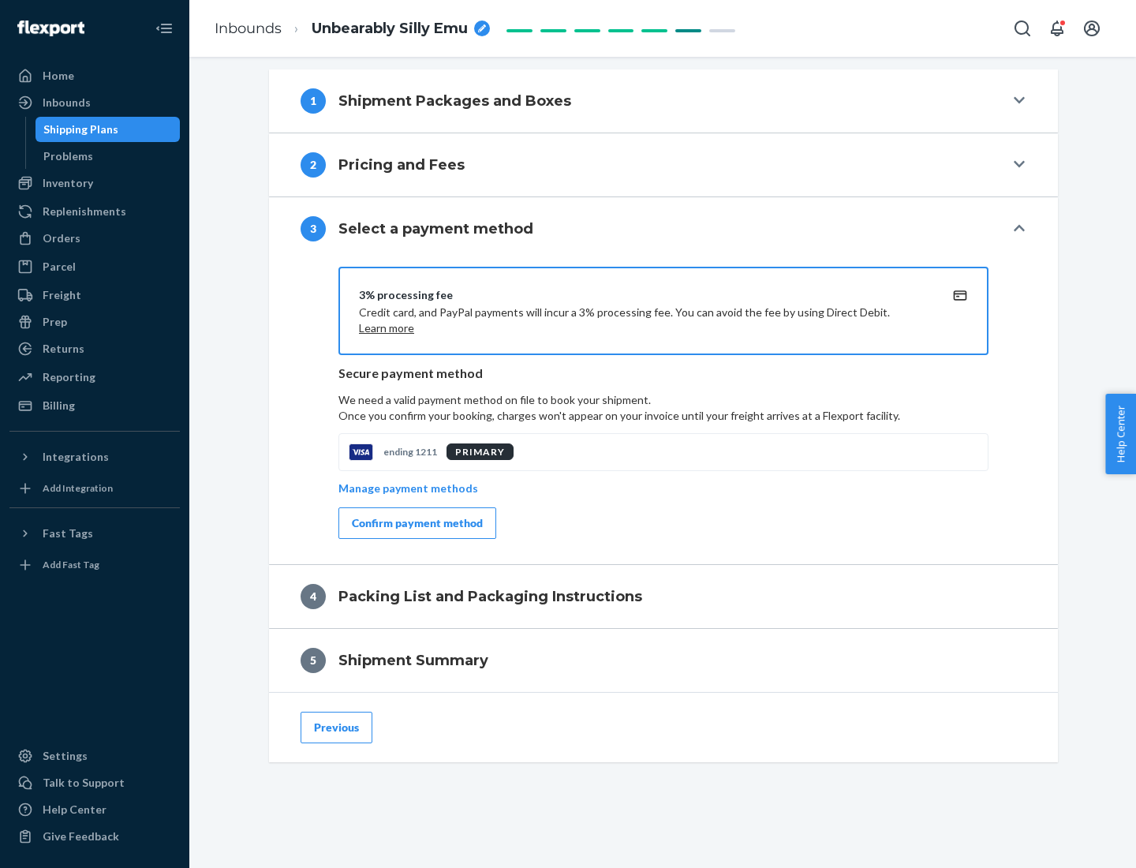
click at [416, 523] on div "Confirm payment method" at bounding box center [417, 523] width 131 height 16
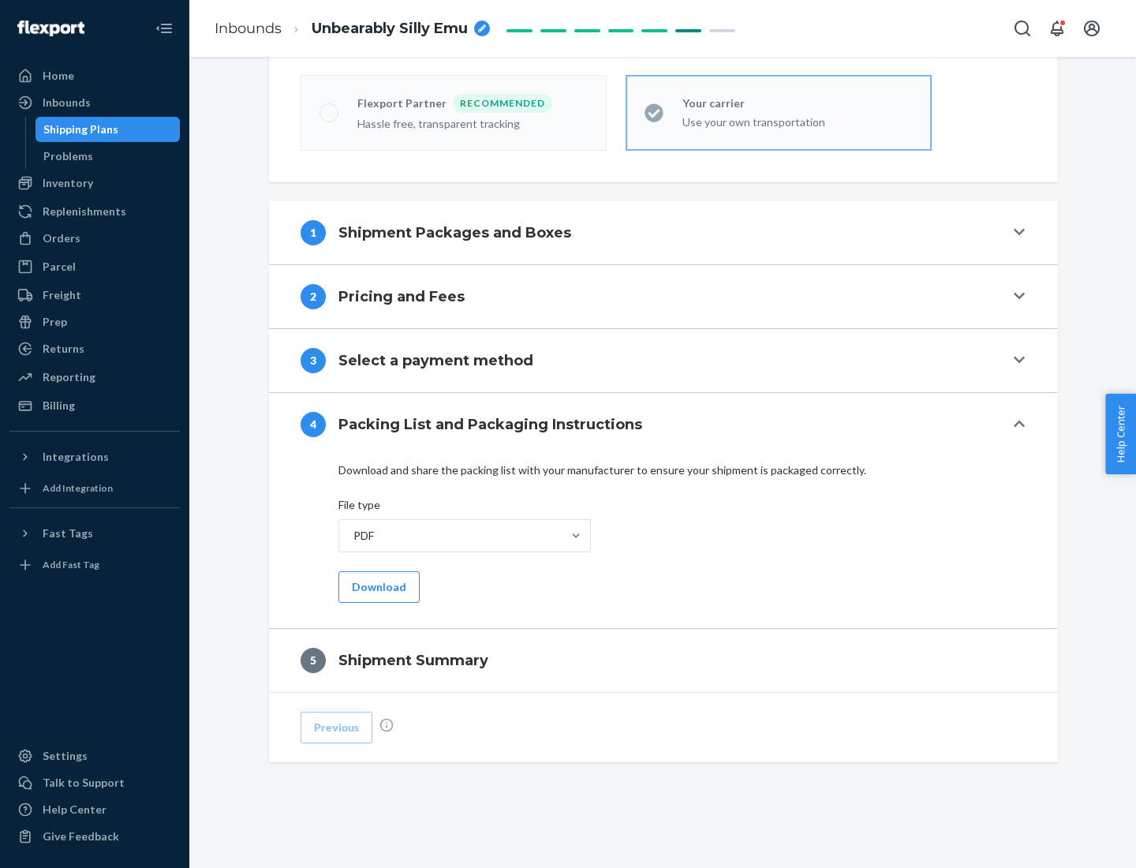
scroll to position [437, 0]
click at [377, 586] on button "Download" at bounding box center [378, 587] width 81 height 32
